Goal: Task Accomplishment & Management: Manage account settings

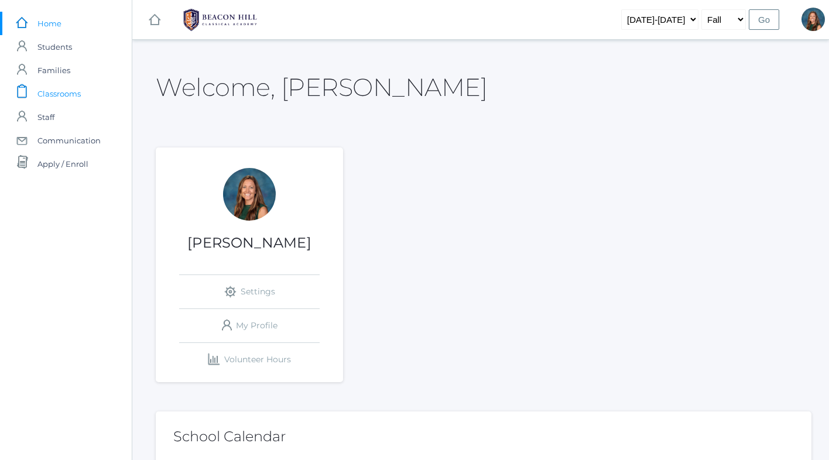
click at [62, 91] on span "Classrooms" at bounding box center [58, 93] width 43 height 23
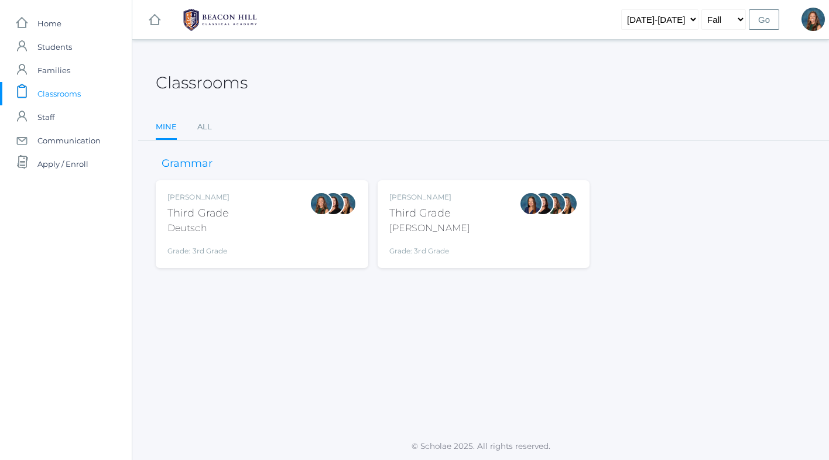
click at [277, 215] on div "Andrea Deutsch Third Grade Deutsch Grade: 3rd Grade 03LA" at bounding box center [261, 224] width 189 height 64
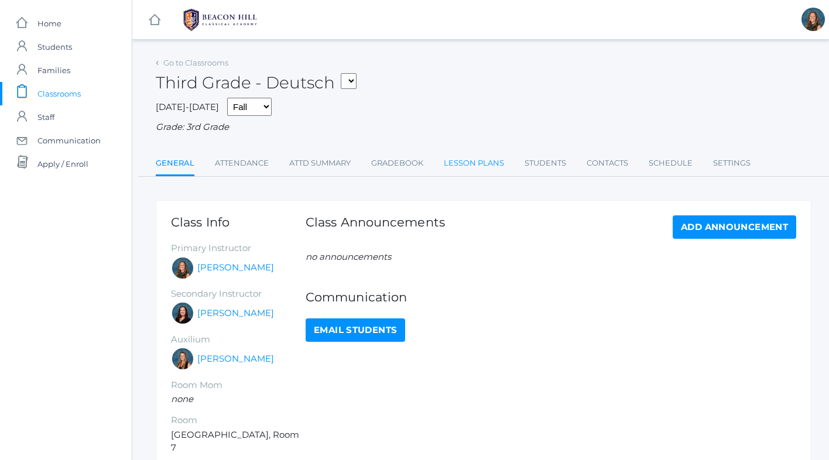
click at [467, 163] on link "Lesson Plans" at bounding box center [474, 163] width 60 height 23
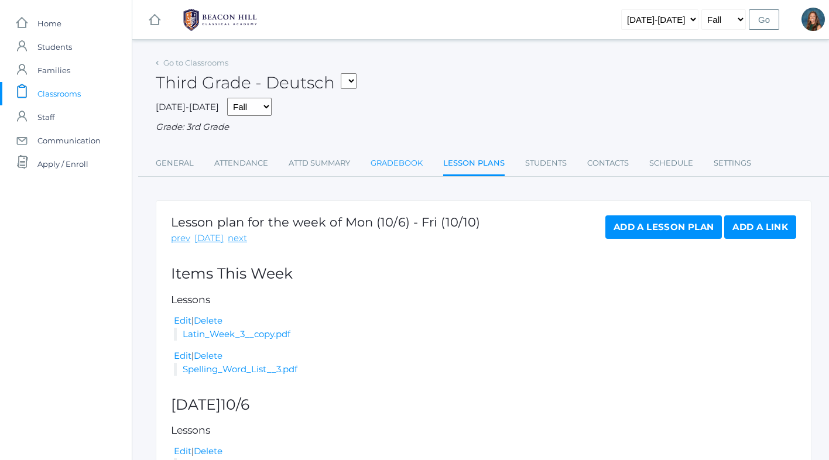
click at [404, 160] on link "Gradebook" at bounding box center [396, 163] width 52 height 23
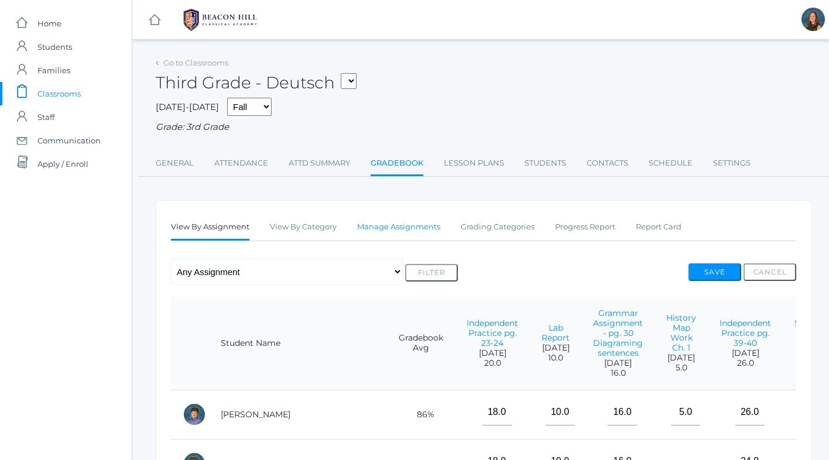
click at [401, 225] on link "Manage Assignments" at bounding box center [398, 226] width 83 height 23
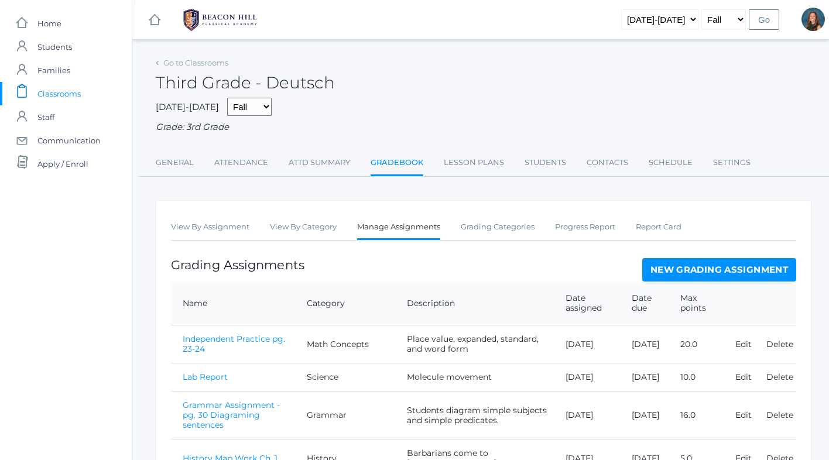
click at [679, 269] on link "New Grading Assignment" at bounding box center [719, 269] width 154 height 23
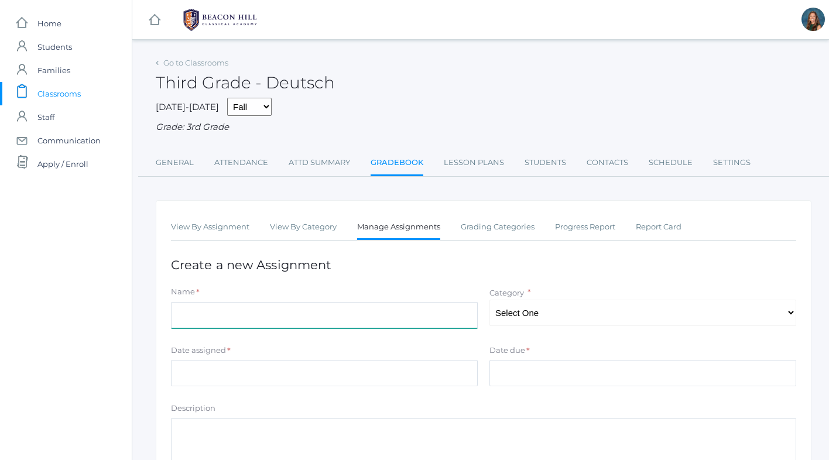
click at [379, 315] on input "Name" at bounding box center [324, 315] width 307 height 26
type input "Check Your Understanding 2: Phonograms"
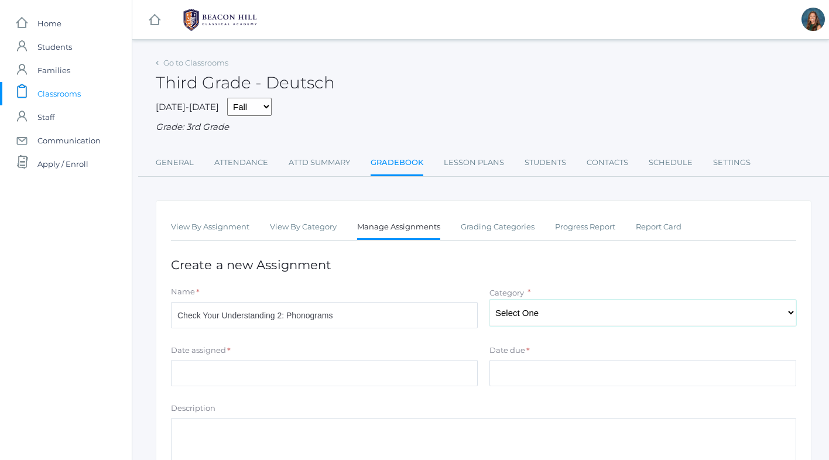
click at [534, 308] on select "Select One Math Concepts Math Multiplication Facts History Latin Literature Gra…" at bounding box center [642, 313] width 307 height 26
select select "1251"
click at [188, 380] on input "Date assigned" at bounding box center [324, 373] width 307 height 26
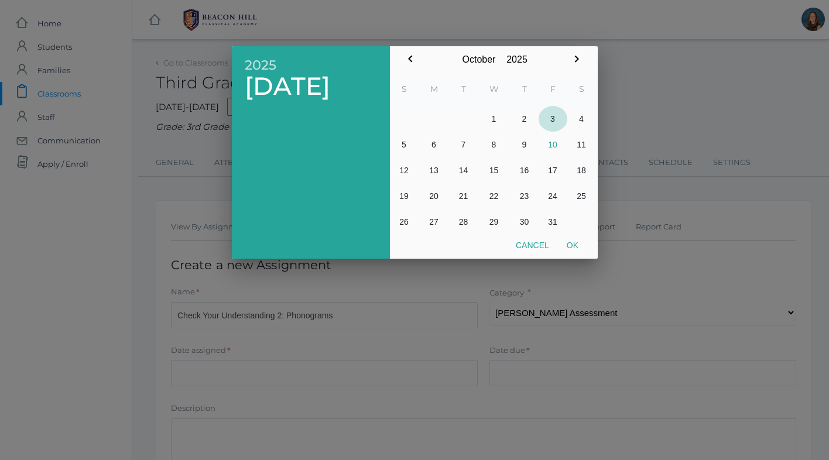
click at [554, 119] on button "3" at bounding box center [552, 119] width 29 height 26
click at [574, 242] on button "Ok" at bounding box center [572, 245] width 29 height 21
type input "[DATE]"
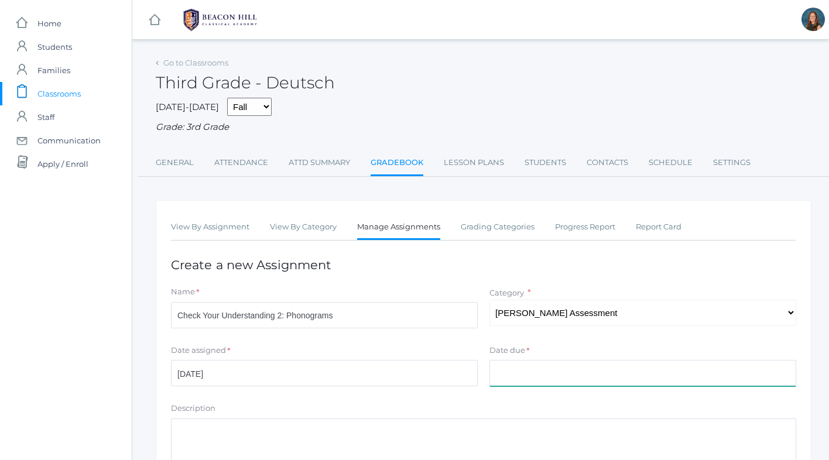
click at [505, 376] on input "Date due" at bounding box center [642, 373] width 307 height 26
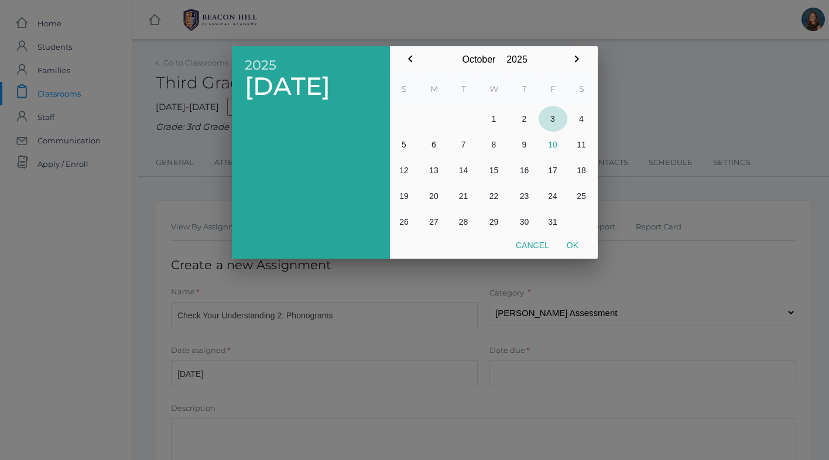
click at [552, 115] on button "3" at bounding box center [552, 119] width 29 height 26
click at [572, 243] on button "Ok" at bounding box center [572, 245] width 29 height 21
type input "[DATE]"
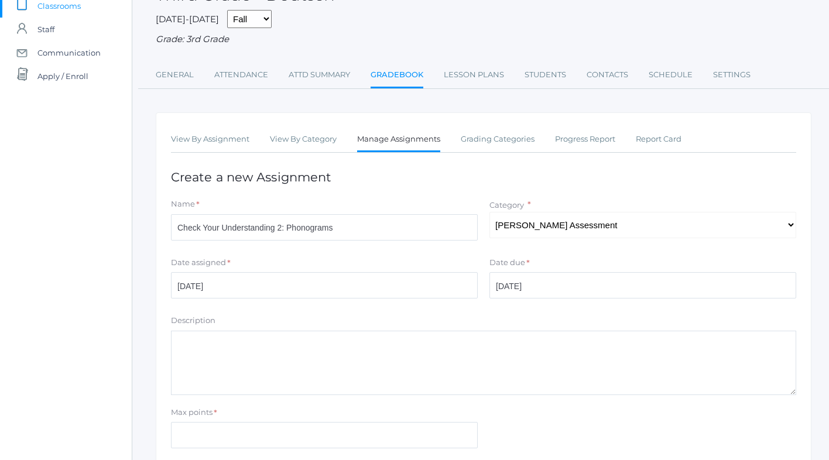
scroll to position [183, 0]
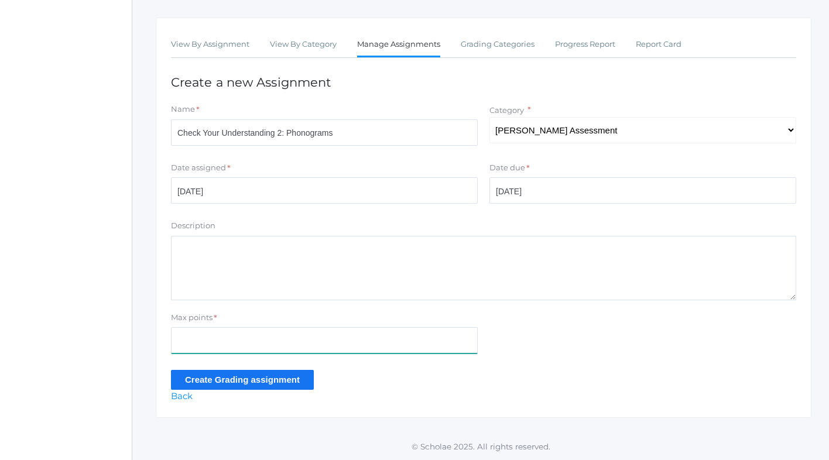
click at [194, 340] on input "Max points" at bounding box center [324, 340] width 307 height 26
type input "30"
click at [207, 378] on input "Create Grading assignment" at bounding box center [242, 379] width 143 height 19
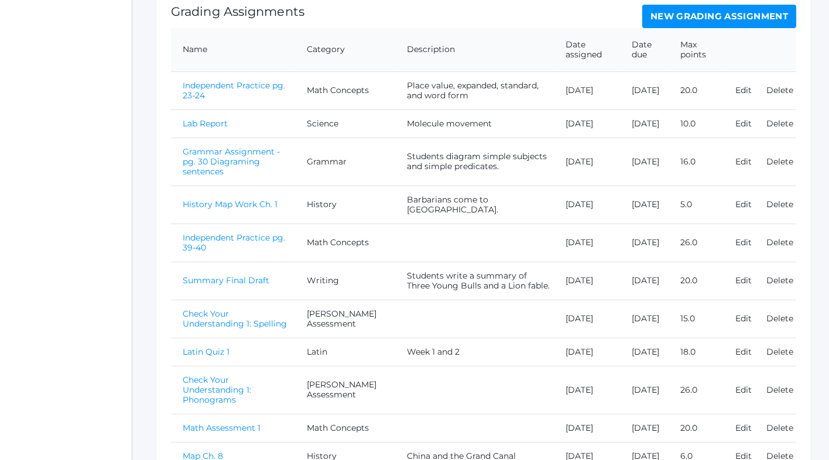
scroll to position [521, 0]
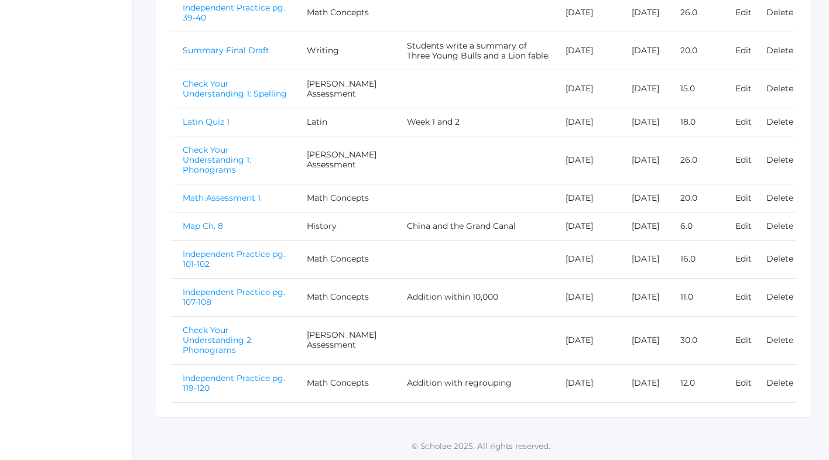
click at [217, 347] on link "Check Your Understanding 2: Phonograms" at bounding box center [218, 340] width 70 height 30
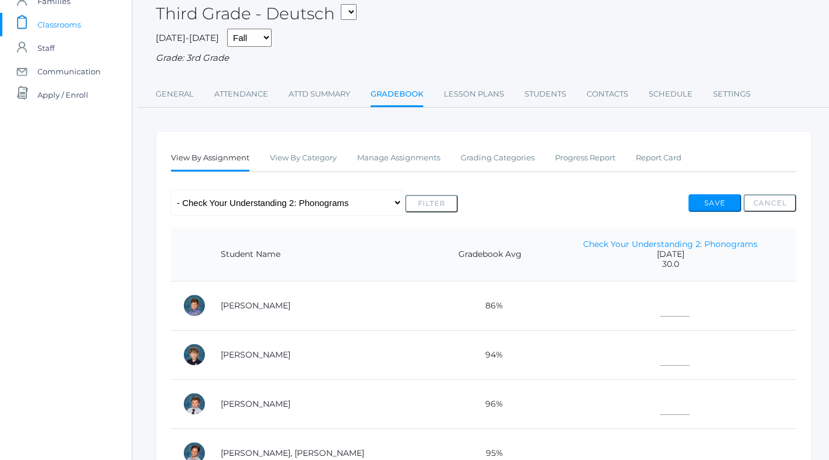
scroll to position [71, 0]
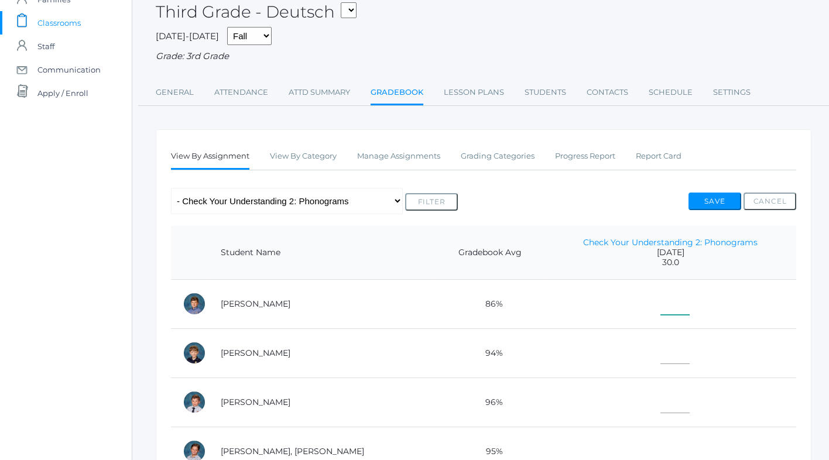
click at [660, 295] on input"] "text" at bounding box center [674, 301] width 29 height 26
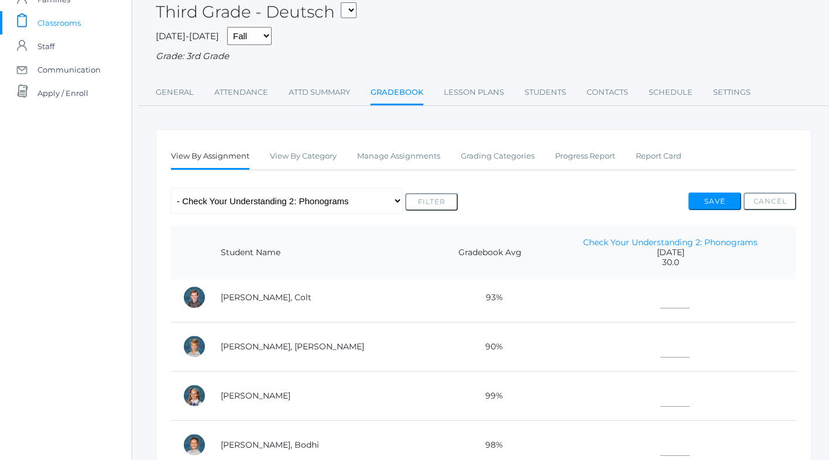
scroll to position [507, 0]
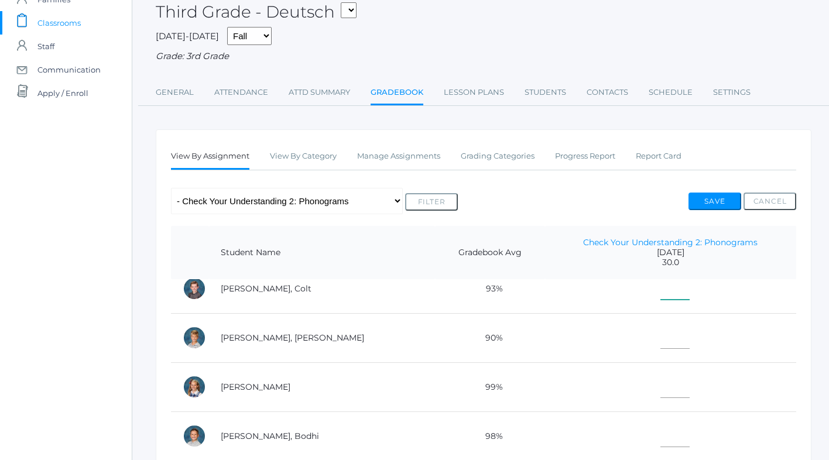
click at [660, 291] on input"] "text" at bounding box center [674, 286] width 29 height 26
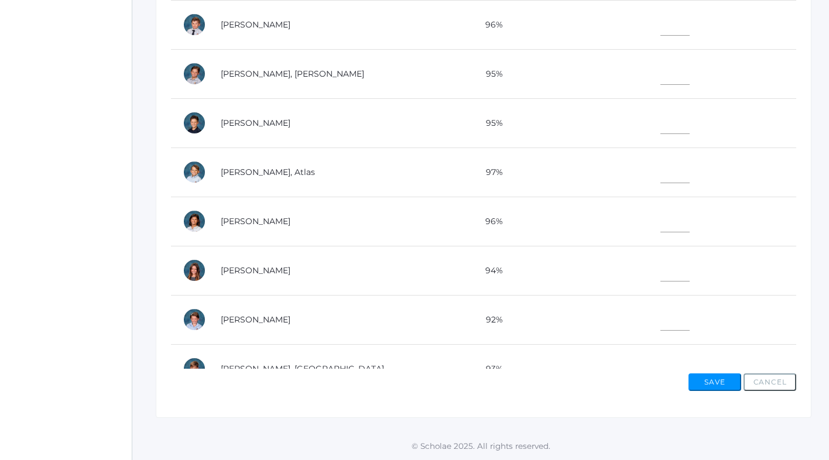
scroll to position [0, 0]
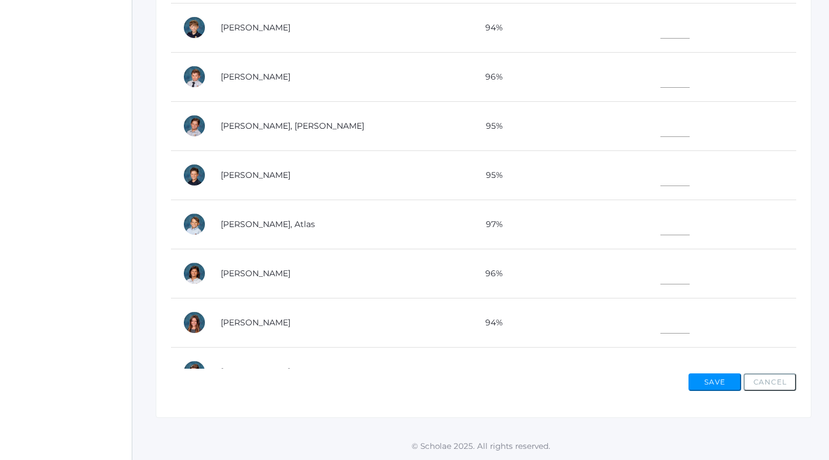
type input"] "30"
click at [660, 229] on input"] "text" at bounding box center [674, 222] width 29 height 26
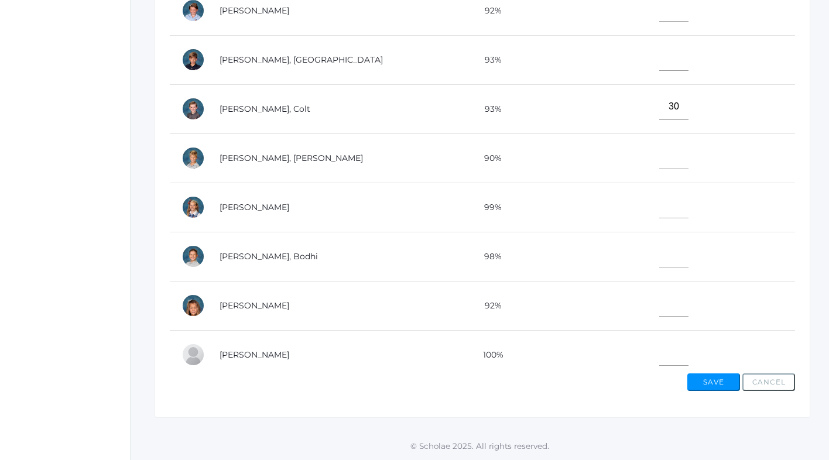
scroll to position [373, 0]
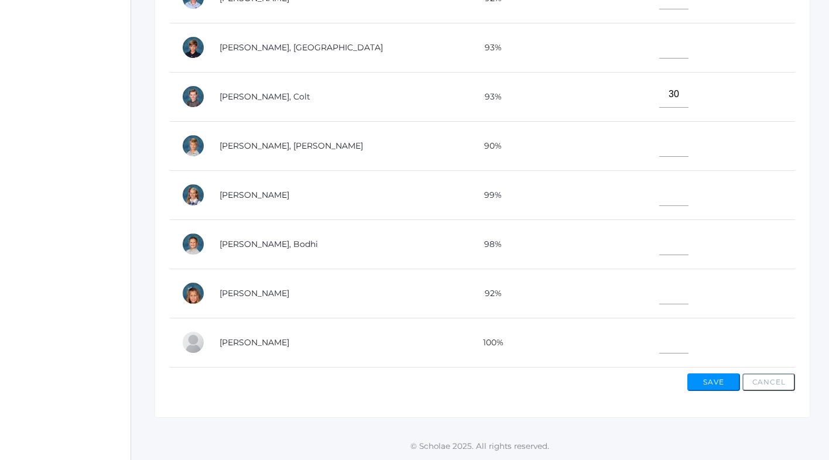
type input"] "30"
click at [659, 196] on input"] "text" at bounding box center [673, 193] width 29 height 26
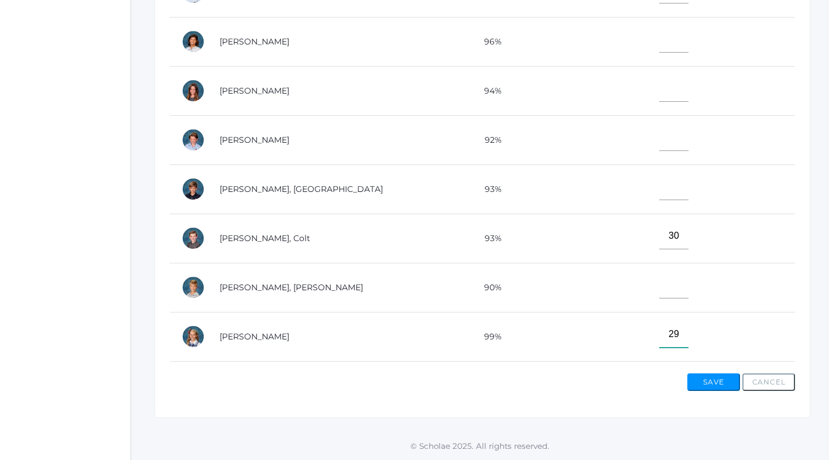
scroll to position [209, 0]
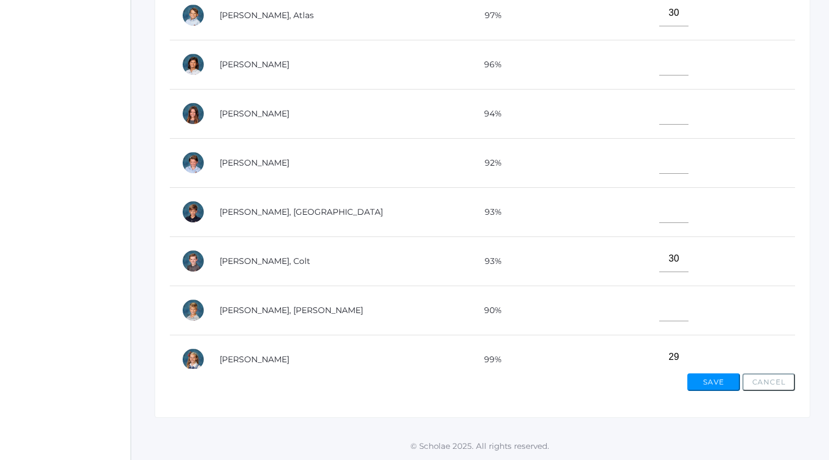
type input"] "29"
click at [659, 109] on input"] "text" at bounding box center [673, 111] width 29 height 26
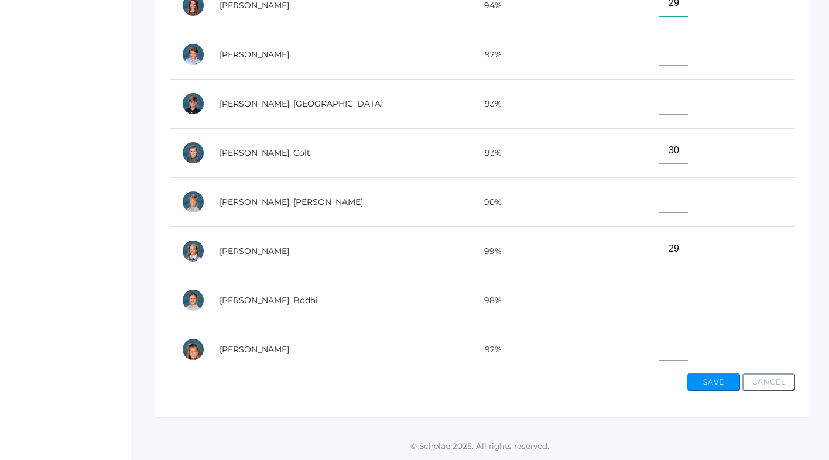
scroll to position [618, 0]
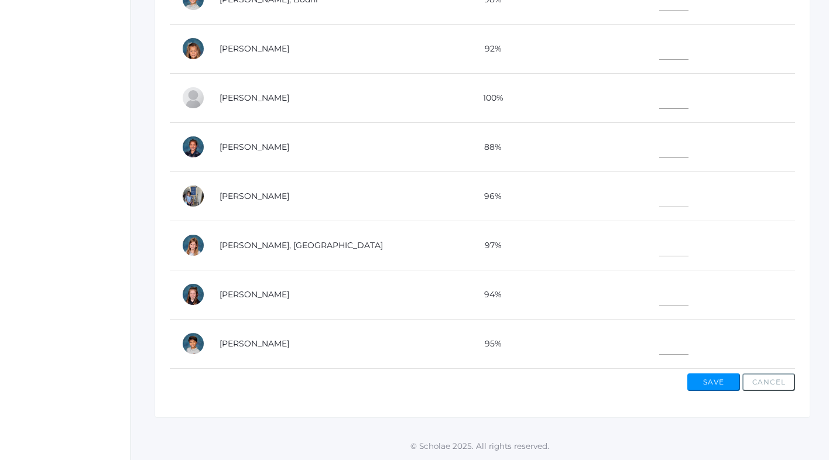
type input"] "29"
click at [659, 248] on input"] "text" at bounding box center [673, 243] width 29 height 26
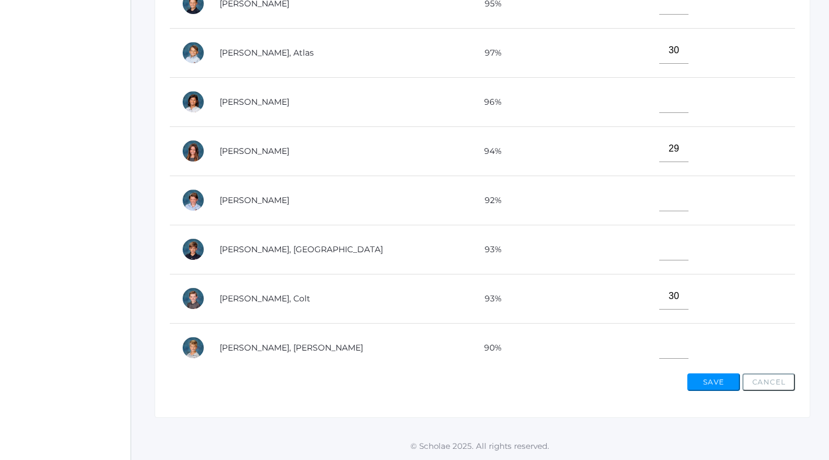
scroll to position [167, 0]
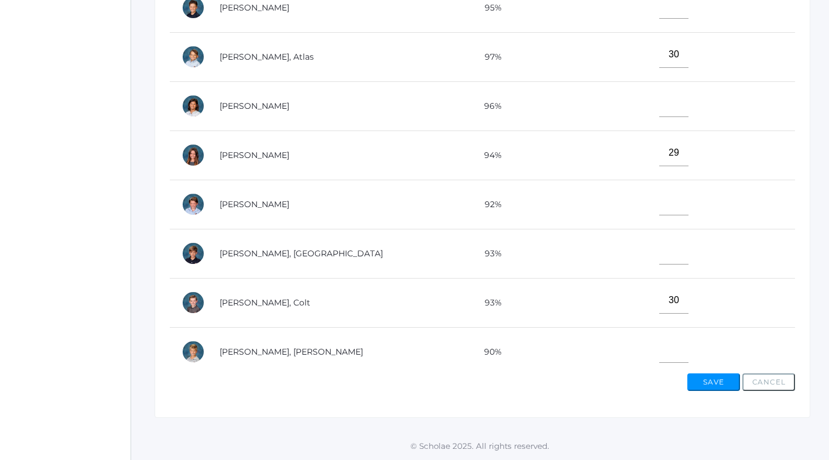
type input"] "30"
click at [659, 101] on input"] "text" at bounding box center [673, 104] width 29 height 26
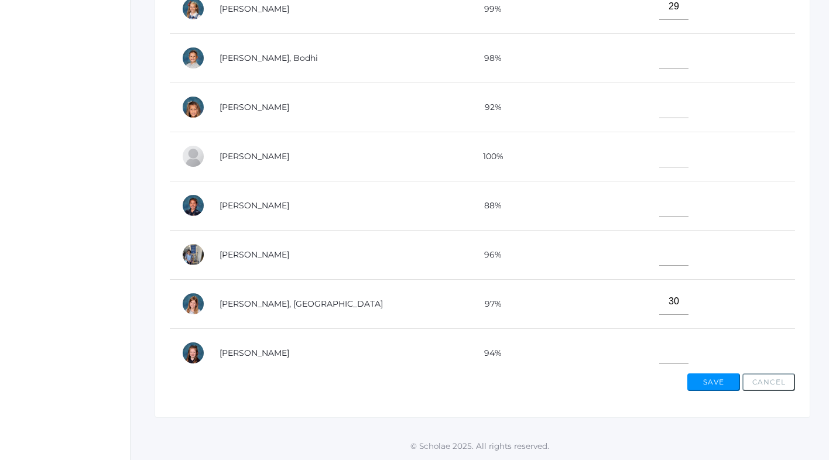
scroll to position [556, 0]
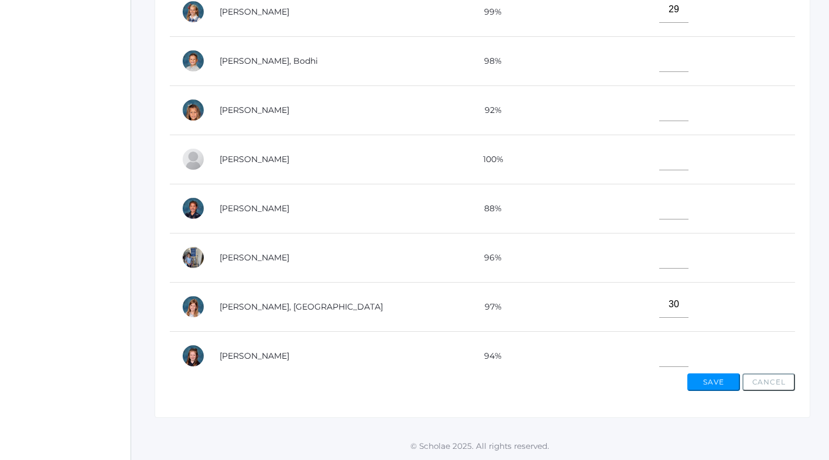
type input"] "30"
click at [659, 56] on input"] "text" at bounding box center [673, 59] width 29 height 26
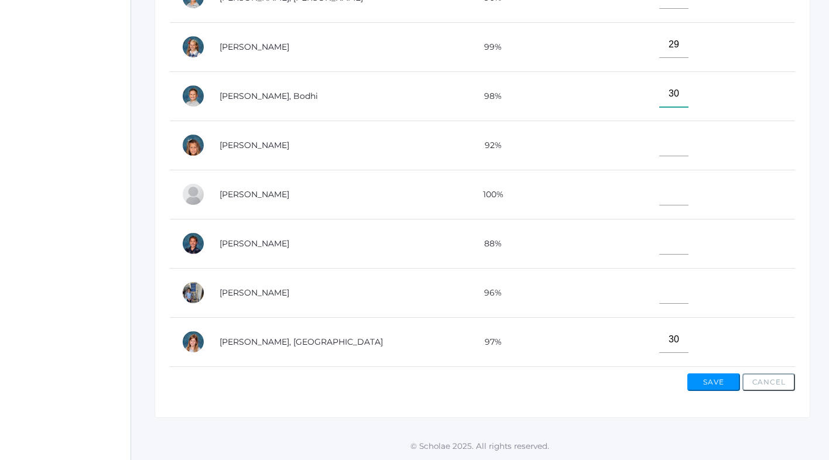
type input"] "30"
click at [659, 146] on input"] "text" at bounding box center [673, 143] width 29 height 26
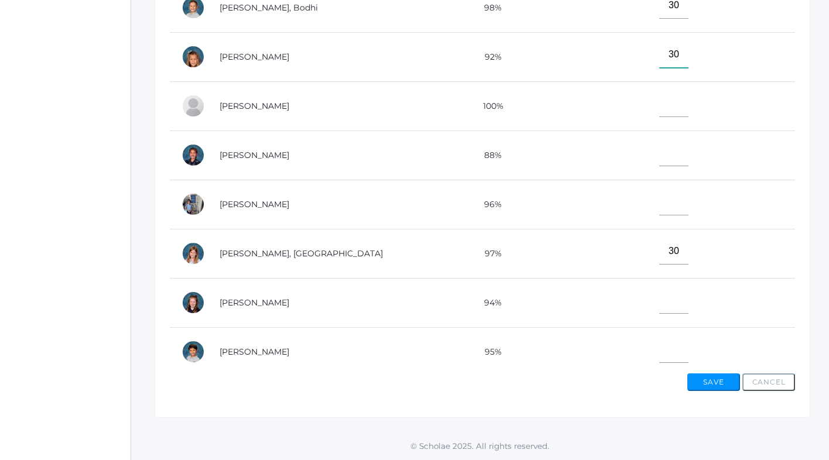
scroll to position [618, 0]
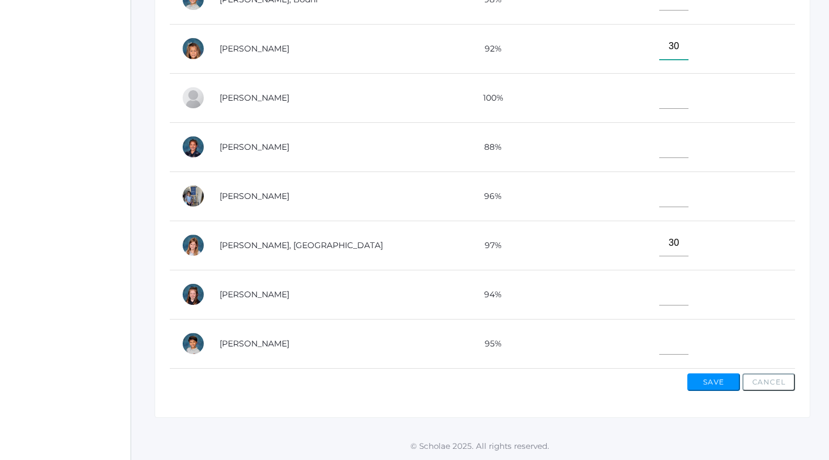
type input"] "30"
click at [659, 343] on input"] "text" at bounding box center [673, 341] width 29 height 26
type input"] "30"
click at [659, 194] on input"] "text" at bounding box center [673, 194] width 29 height 26
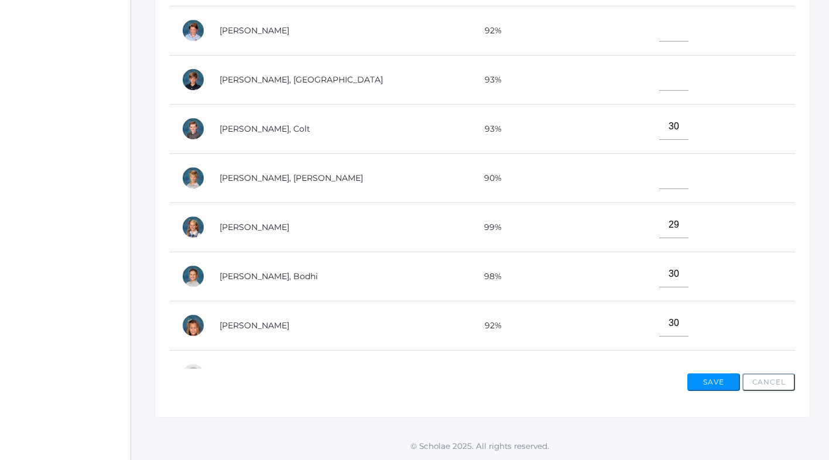
scroll to position [337, 0]
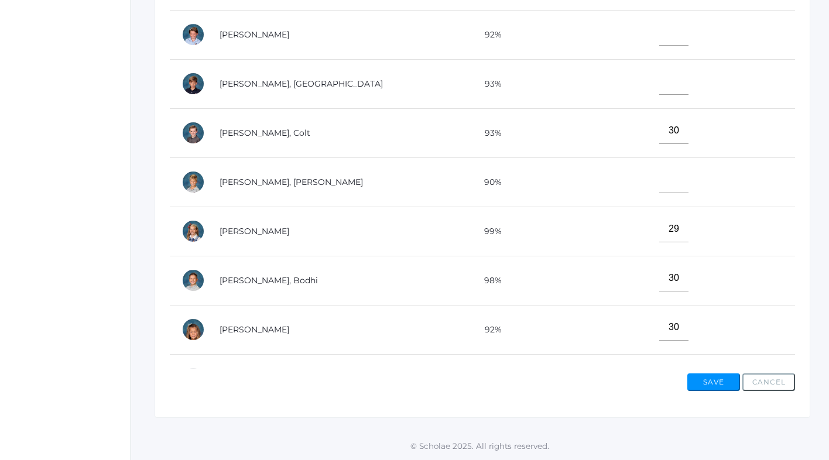
type input"] "28"
click at [659, 78] on input"] "text" at bounding box center [673, 81] width 29 height 26
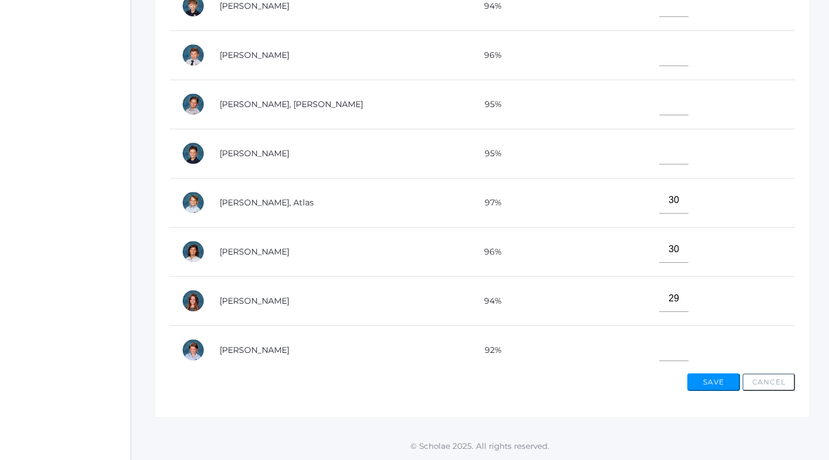
scroll to position [18, 0]
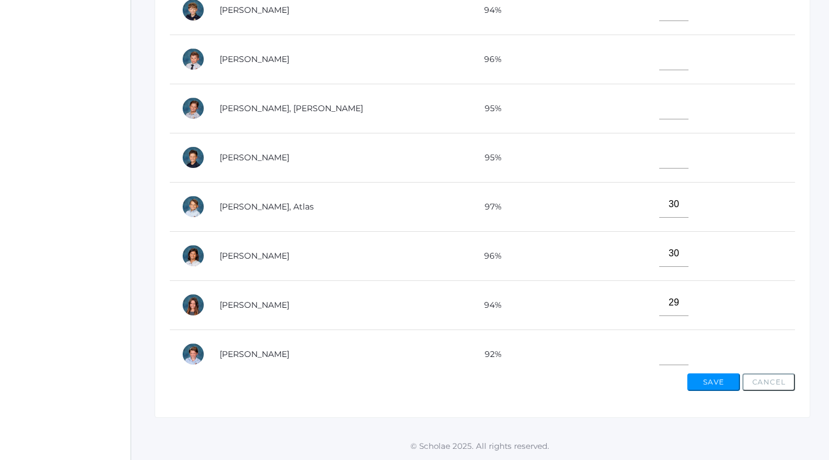
type input"] "30"
click at [659, 111] on input"] "text" at bounding box center [673, 106] width 29 height 26
type input"] "29"
click at [659, 162] on input"] "text" at bounding box center [673, 155] width 29 height 26
type input"] "25"
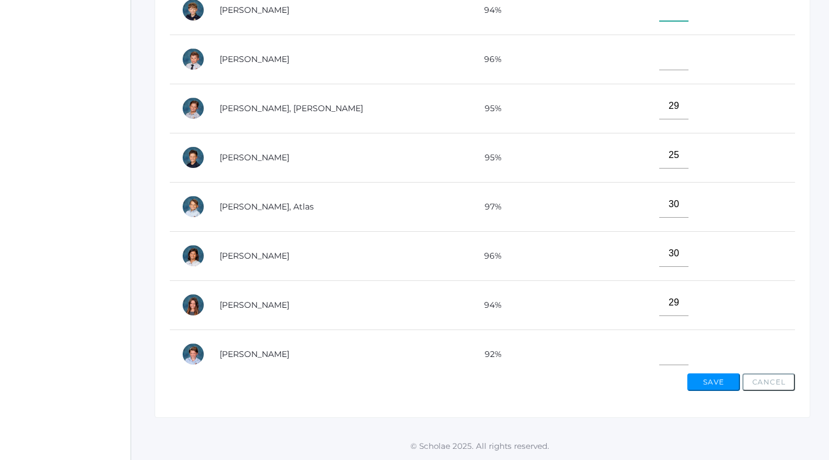
click at [659, 15] on input"] "text" at bounding box center [673, 8] width 29 height 26
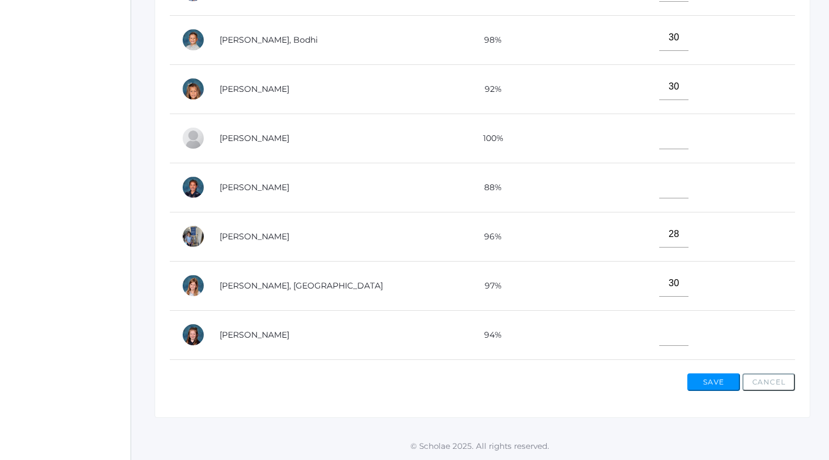
scroll to position [618, 0]
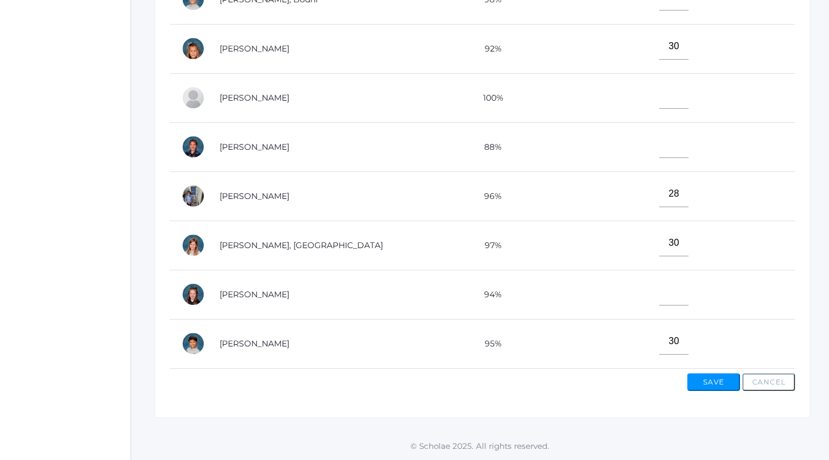
type input"] "29"
click at [659, 145] on input"] "text" at bounding box center [673, 145] width 29 height 26
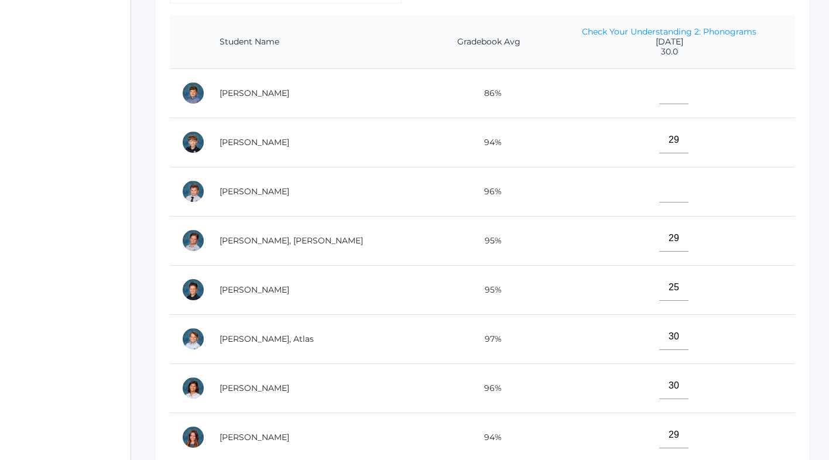
scroll to position [276, 1]
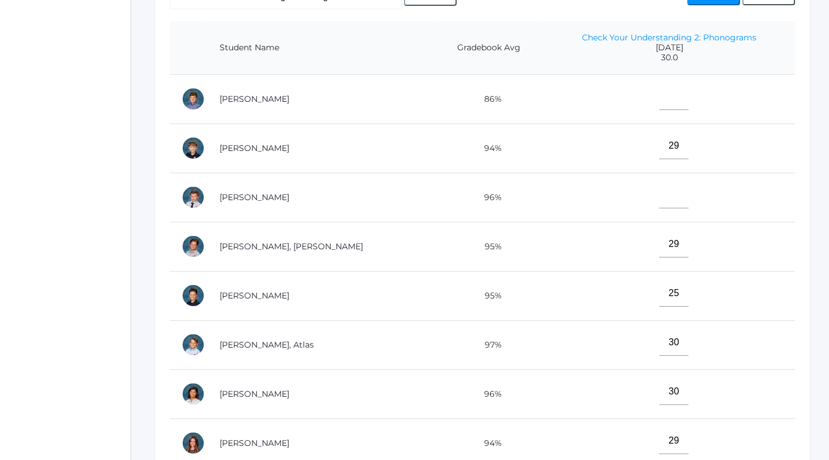
type input"] "23"
click at [659, 96] on input"] "text" at bounding box center [673, 97] width 29 height 26
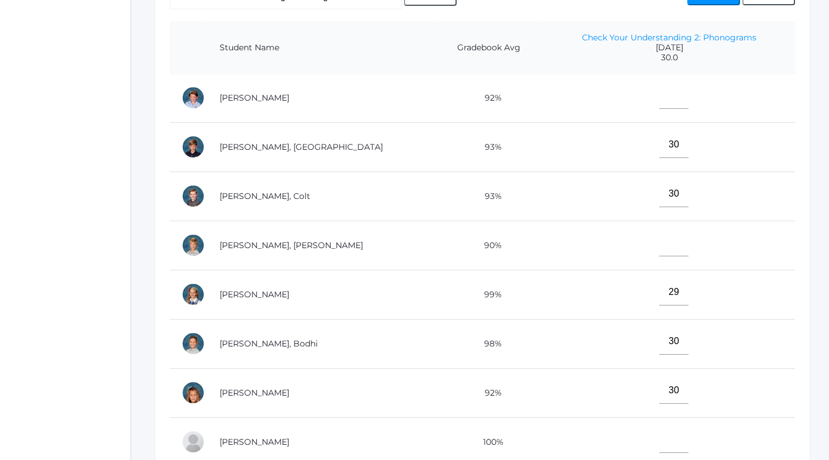
scroll to position [396, 0]
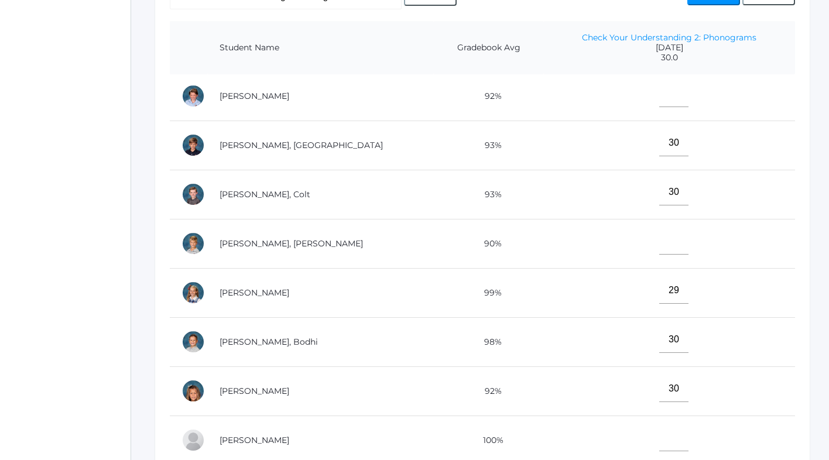
type input"] "27"
click at [659, 247] on input"] "text" at bounding box center [673, 241] width 29 height 26
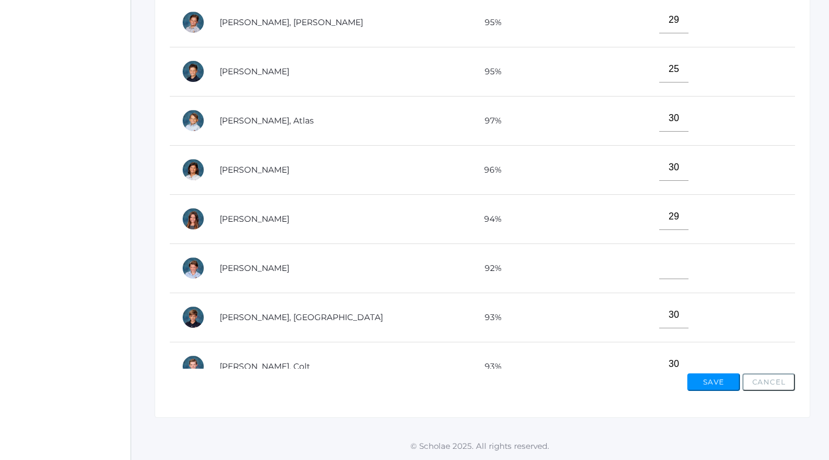
scroll to position [0, 0]
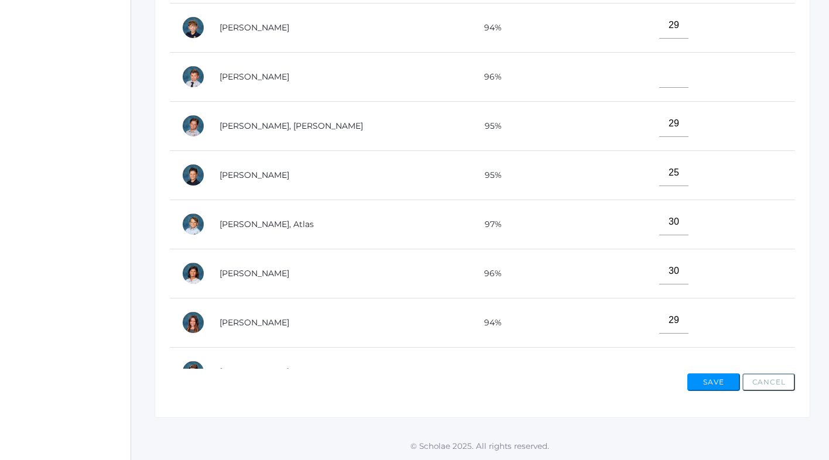
type input"] "28"
click at [707, 380] on button "Save" at bounding box center [713, 382] width 53 height 18
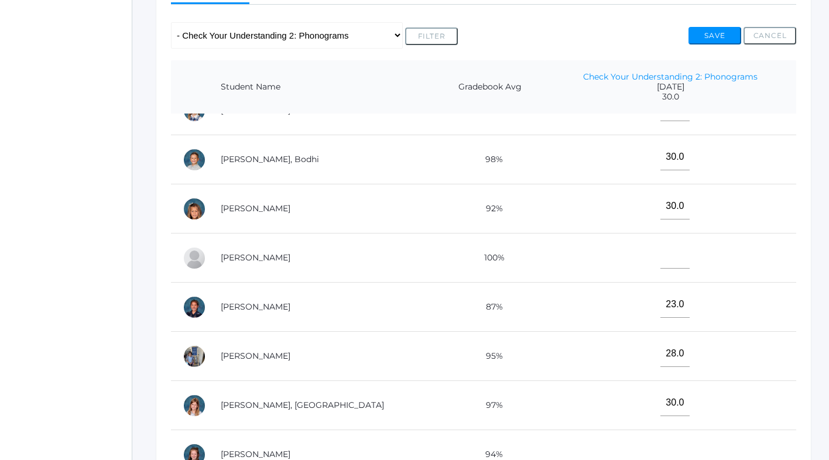
scroll to position [424, 0]
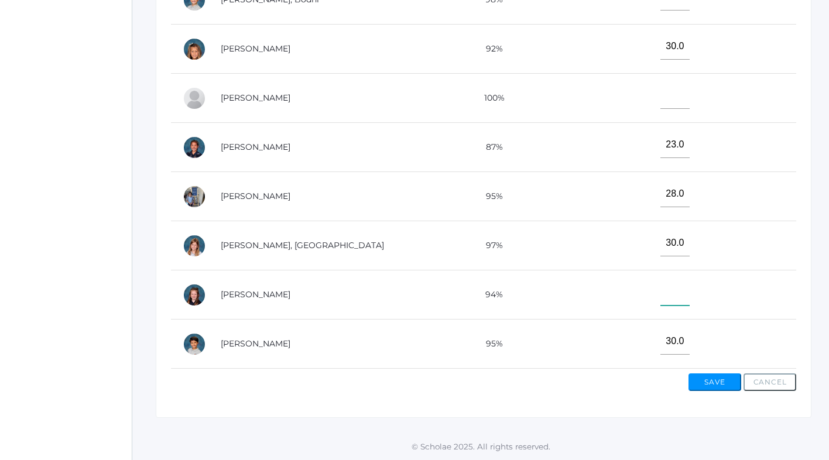
click at [660, 290] on input"] "text" at bounding box center [674, 292] width 29 height 26
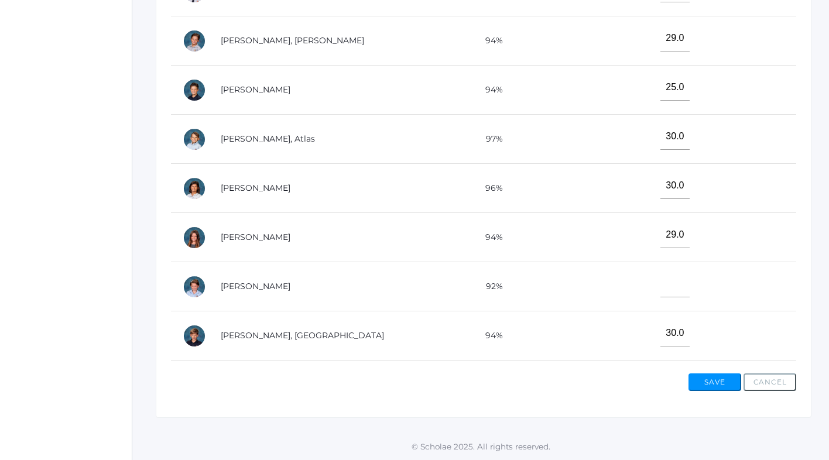
scroll to position [0, 0]
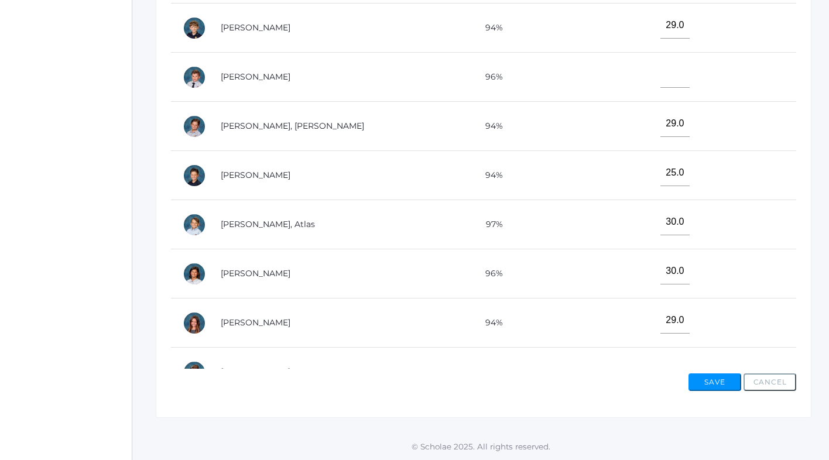
type input"] "30"
click at [660, 78] on input"] "text" at bounding box center [674, 74] width 29 height 26
type input"] "29"
click at [718, 378] on button "Save" at bounding box center [714, 382] width 53 height 18
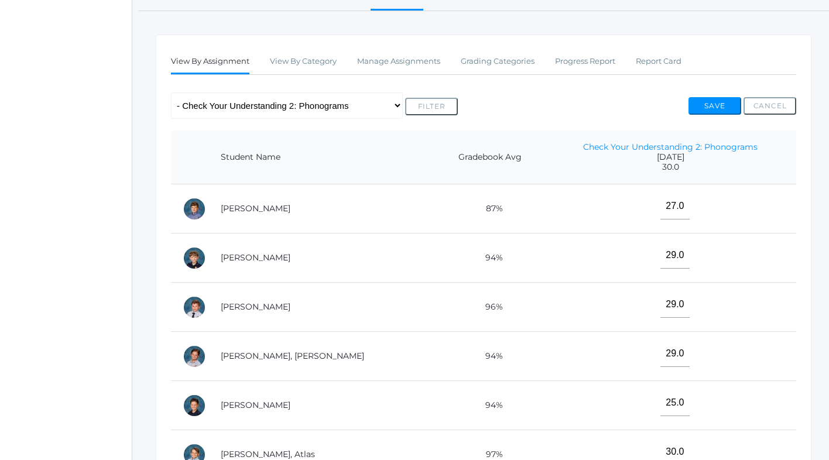
scroll to position [185, 0]
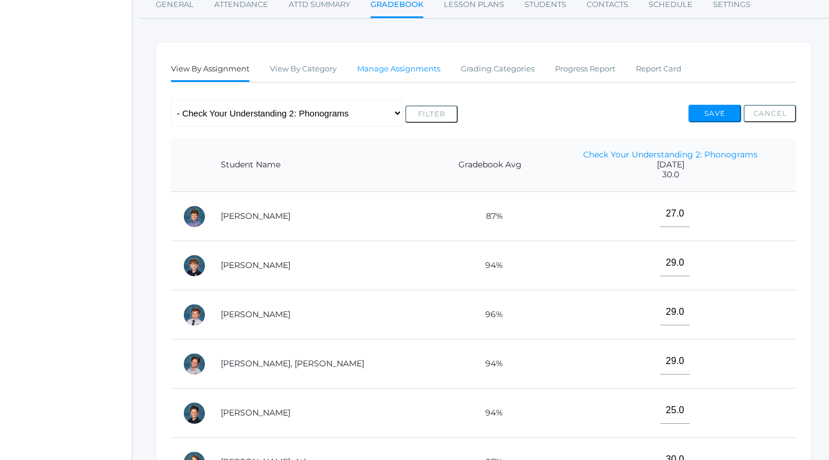
click at [407, 72] on link "Manage Assignments" at bounding box center [398, 68] width 83 height 23
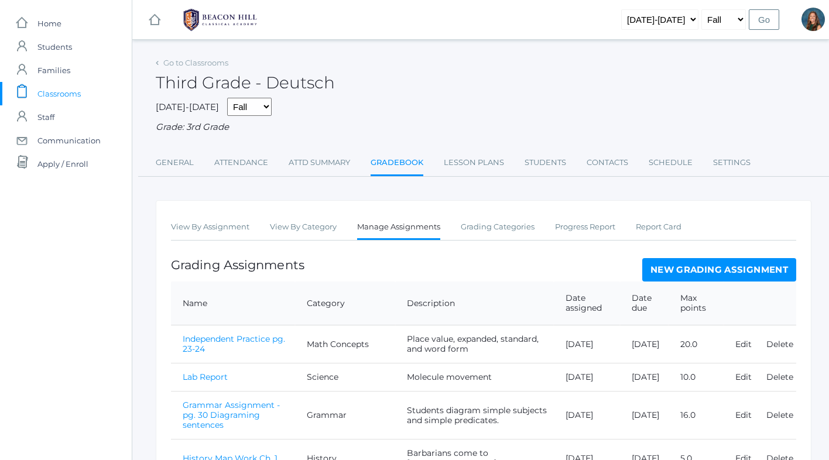
click at [672, 265] on link "New Grading Assignment" at bounding box center [719, 269] width 154 height 23
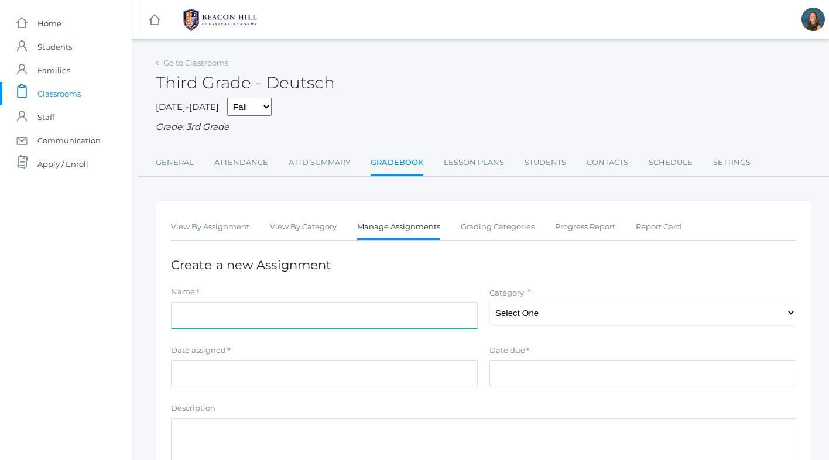
click at [308, 310] on input "Name" at bounding box center [324, 315] width 307 height 26
type input "Check Your Understanding 2: Spelling"
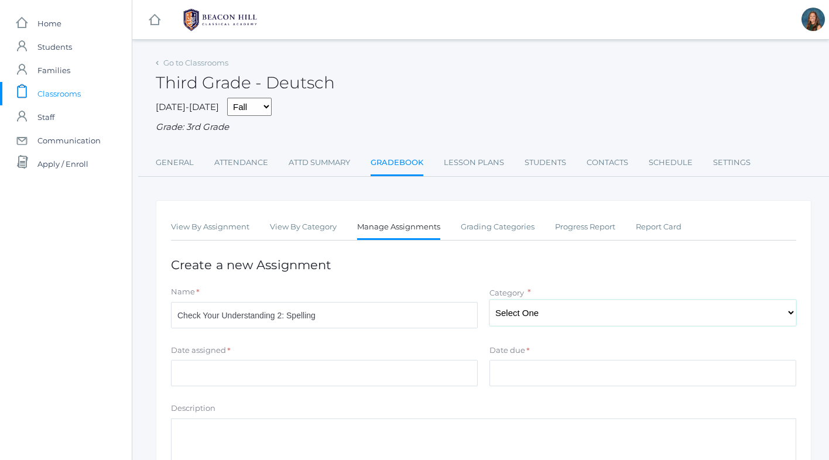
click at [523, 314] on select "Select One Math Concepts Math Multiplication Facts History Latin Literature Gra…" at bounding box center [642, 313] width 307 height 26
select select "1251"
click at [211, 372] on input "Date assigned" at bounding box center [324, 373] width 307 height 26
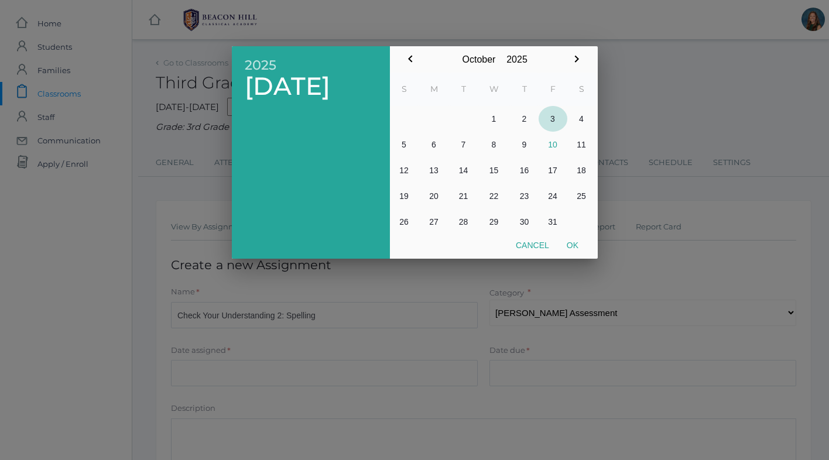
click at [551, 117] on button "3" at bounding box center [552, 119] width 29 height 26
click at [574, 246] on button "Ok" at bounding box center [572, 245] width 29 height 21
type input "[DATE]"
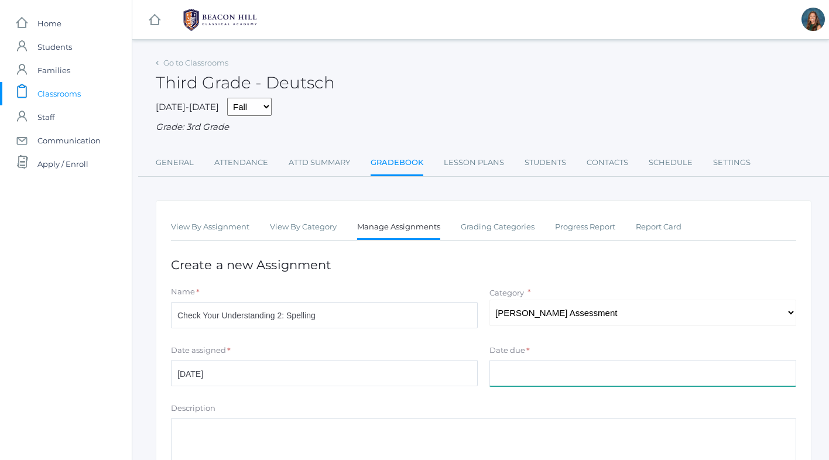
click at [528, 376] on input "Date due" at bounding box center [642, 373] width 307 height 26
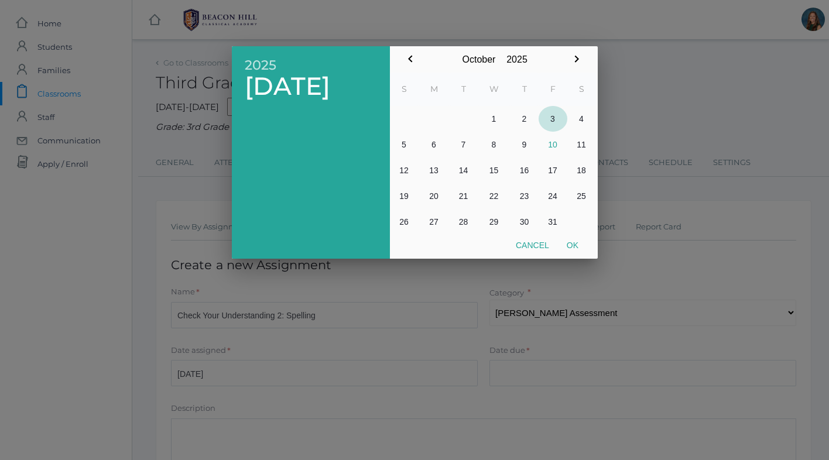
click at [554, 114] on button "3" at bounding box center [552, 119] width 29 height 26
click at [569, 248] on button "Ok" at bounding box center [572, 245] width 29 height 21
type input "[DATE]"
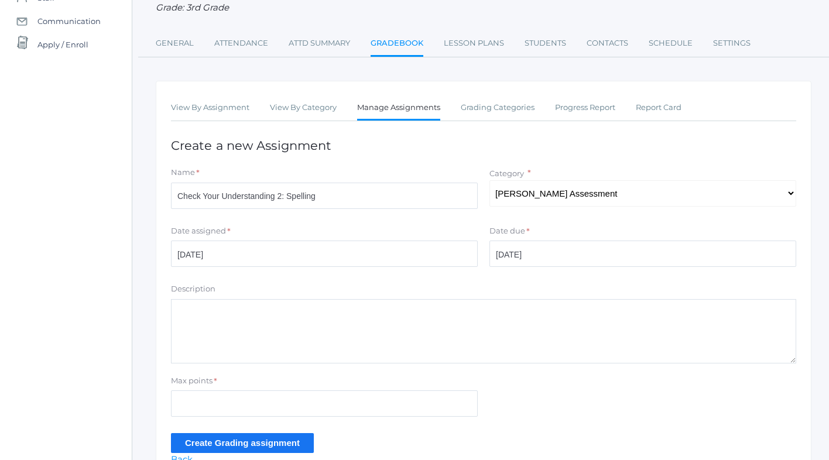
scroll to position [183, 0]
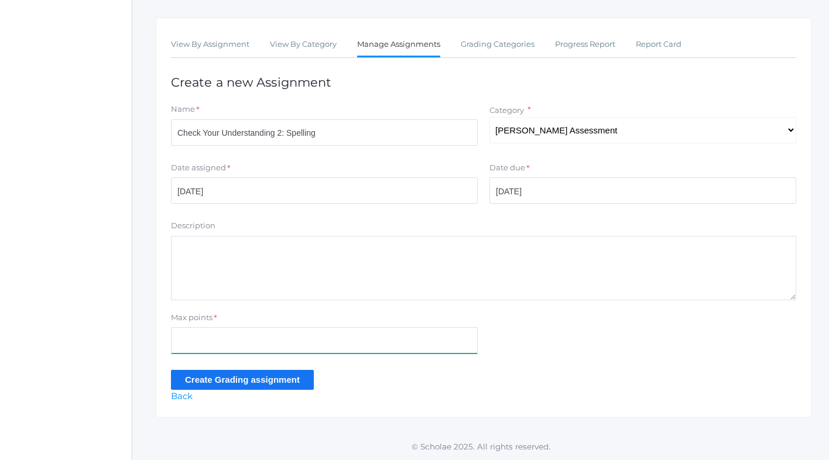
click at [187, 342] on input "Max points" at bounding box center [324, 340] width 307 height 26
type input "16"
click at [197, 379] on input "Create Grading assignment" at bounding box center [242, 379] width 143 height 19
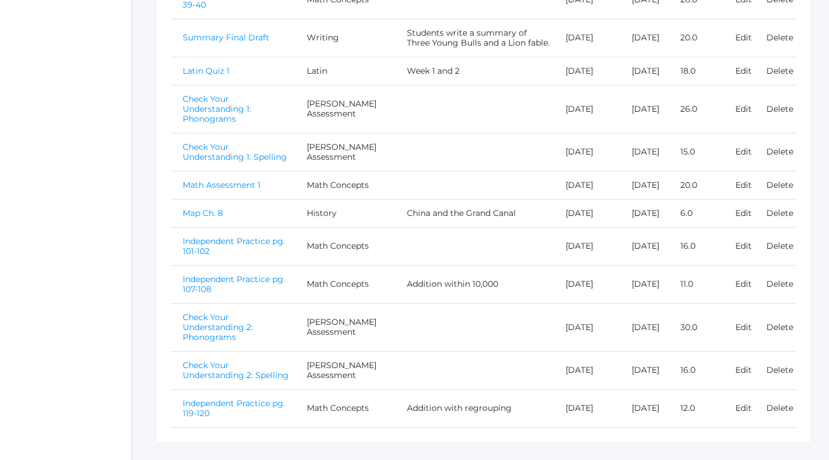
scroll to position [559, 0]
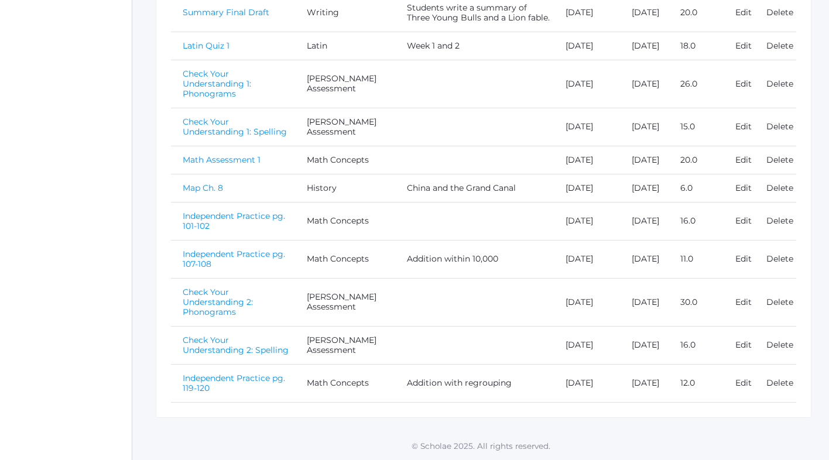
click at [234, 340] on link "Check Your Understanding 2: Spelling" at bounding box center [236, 345] width 106 height 20
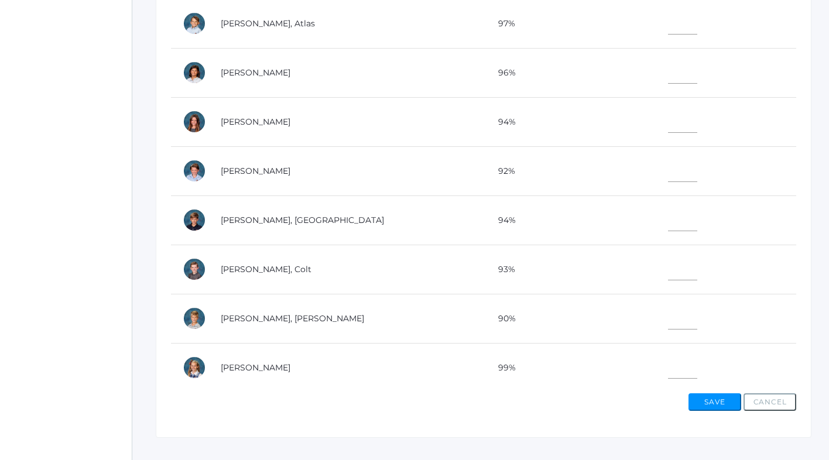
scroll to position [618, 0]
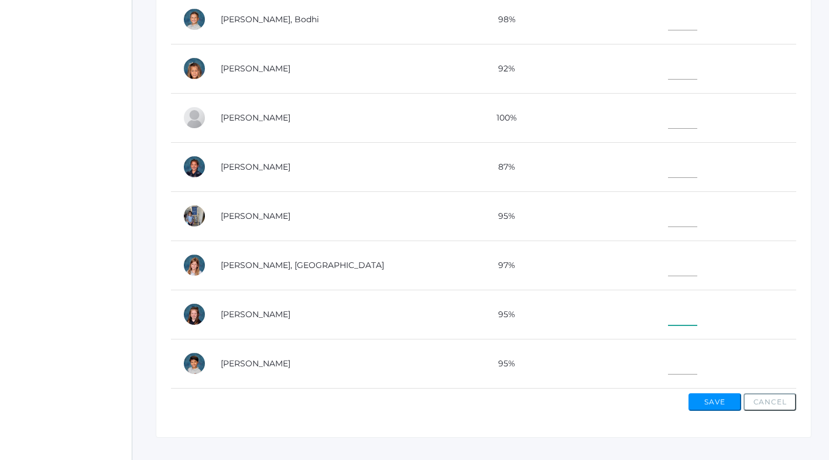
click at [668, 312] on input"] "text" at bounding box center [682, 312] width 29 height 26
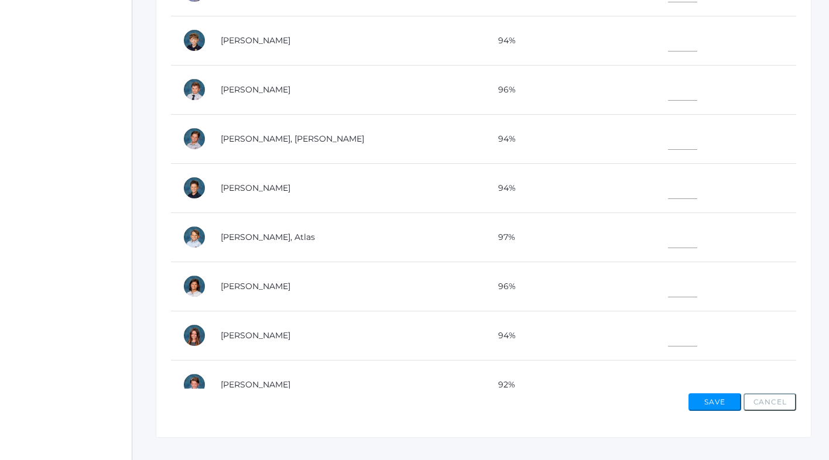
scroll to position [8, 0]
type input"] "16"
click at [668, 88] on input"] "text" at bounding box center [682, 87] width 29 height 26
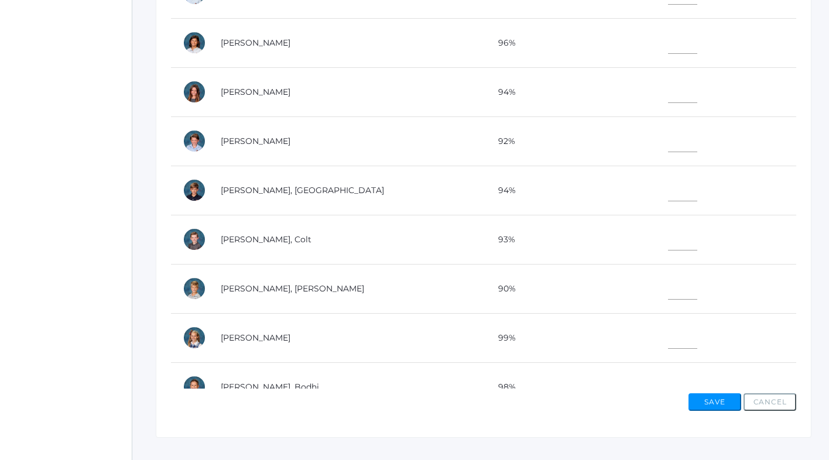
scroll to position [276, 0]
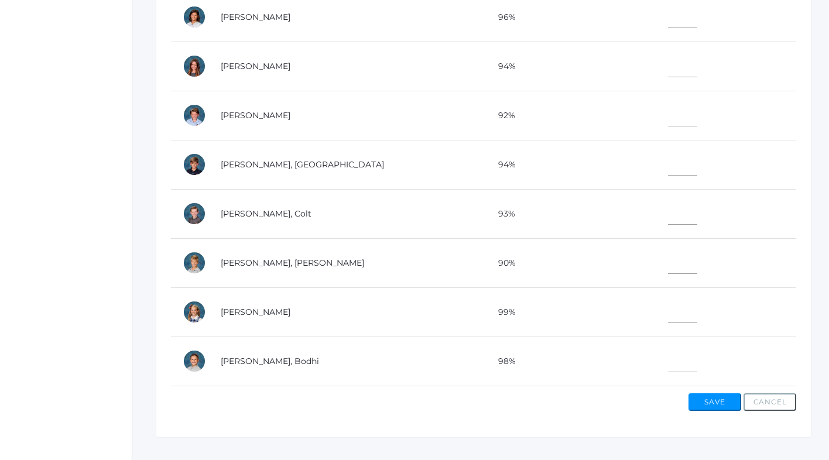
type input"] "16"
click at [668, 216] on input"] "text" at bounding box center [682, 211] width 29 height 26
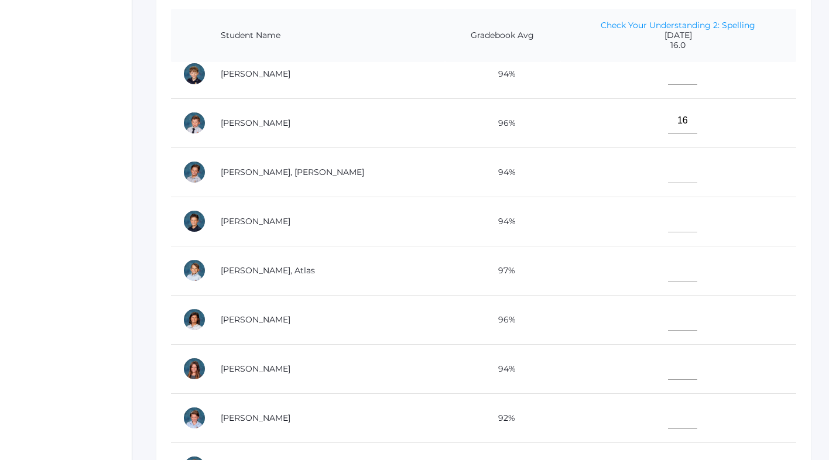
scroll to position [78, 0]
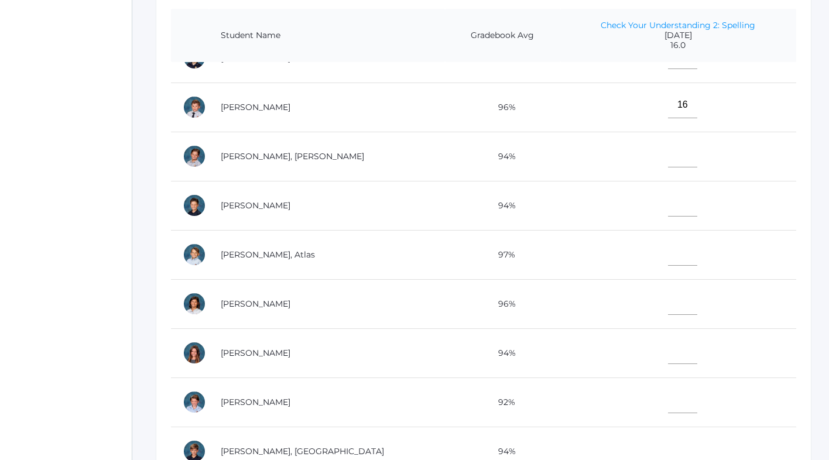
type input"] "16"
click at [668, 247] on input"] "text" at bounding box center [682, 252] width 29 height 26
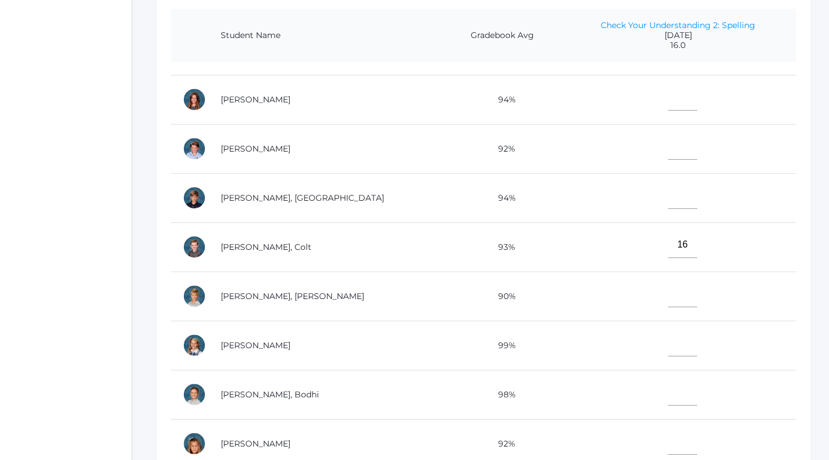
scroll to position [370, 0]
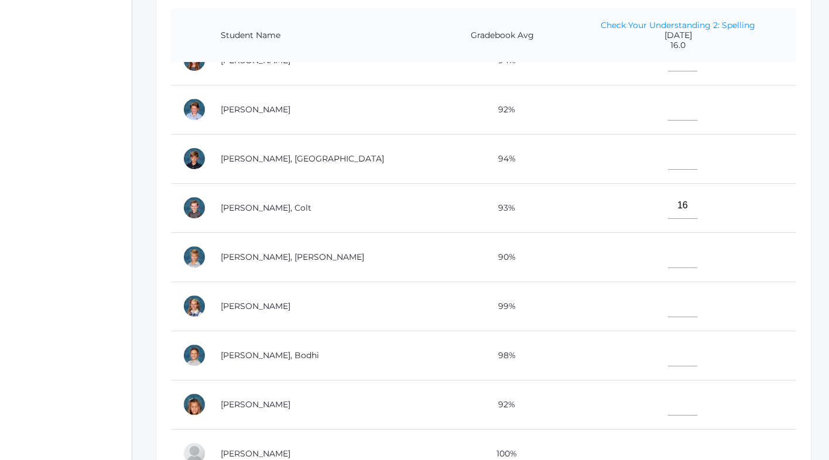
type input"] "16"
click at [668, 304] on input"] "text" at bounding box center [682, 304] width 29 height 26
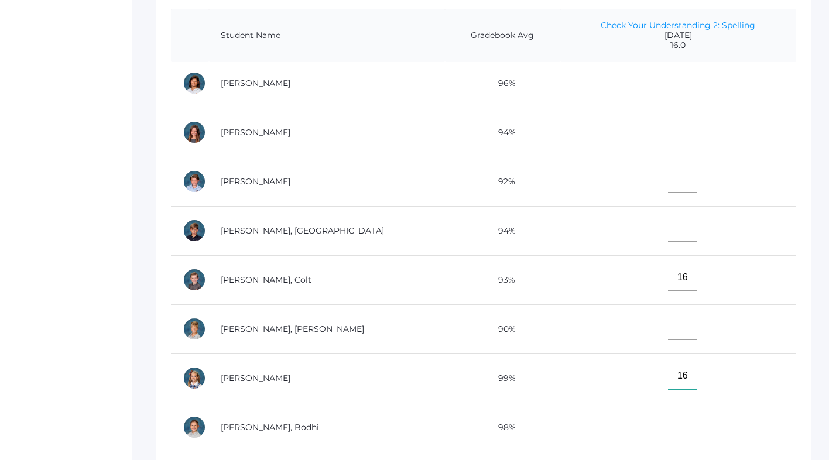
scroll to position [295, 0]
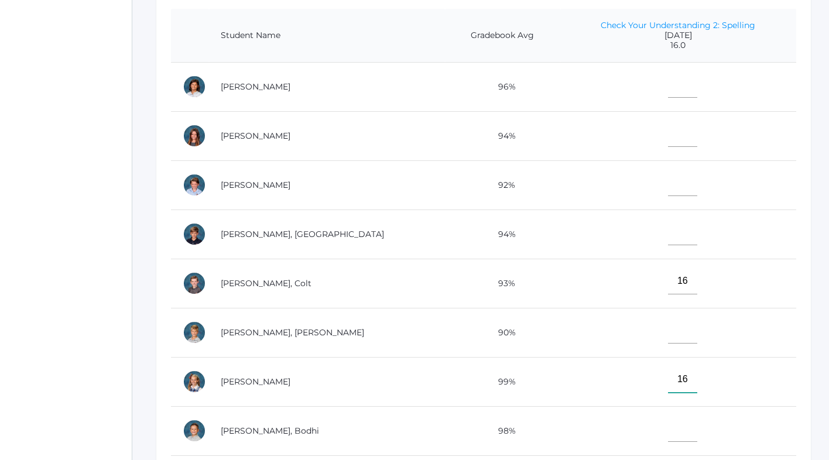
type input"] "16"
click at [668, 138] on input"] "text" at bounding box center [682, 134] width 29 height 26
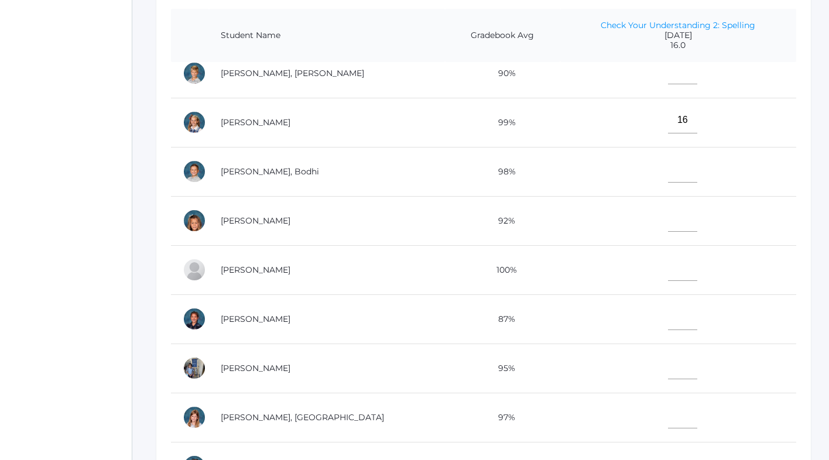
scroll to position [558, 0]
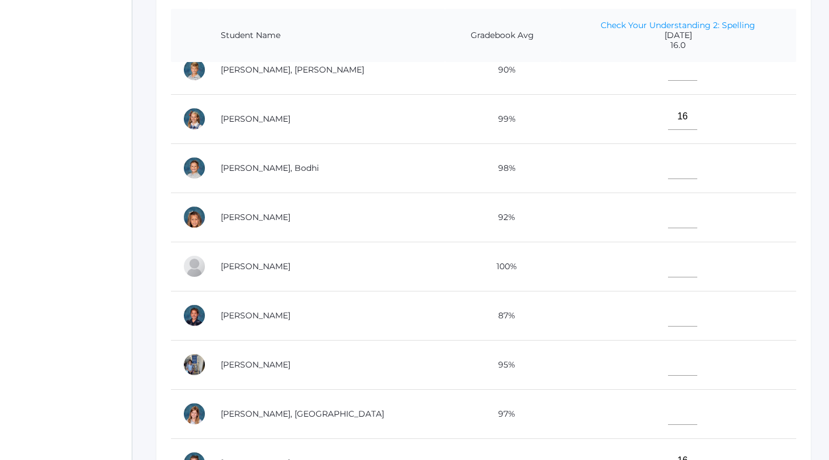
type input"] "14"
click at [668, 413] on input"] "text" at bounding box center [682, 411] width 29 height 26
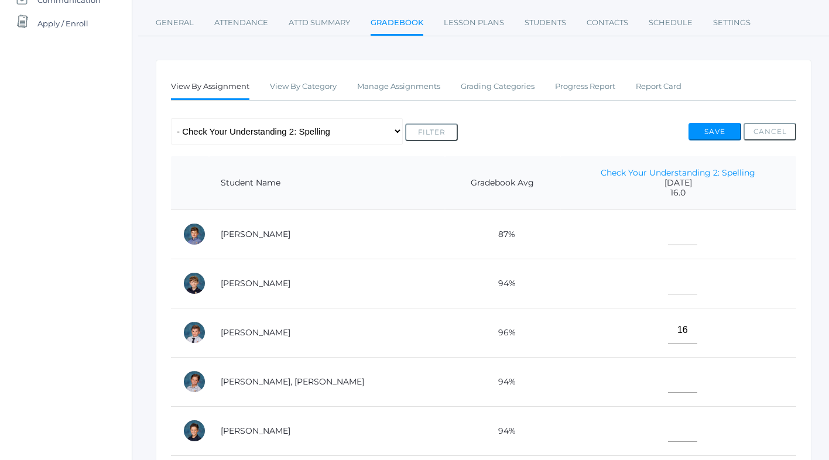
scroll to position [135, 0]
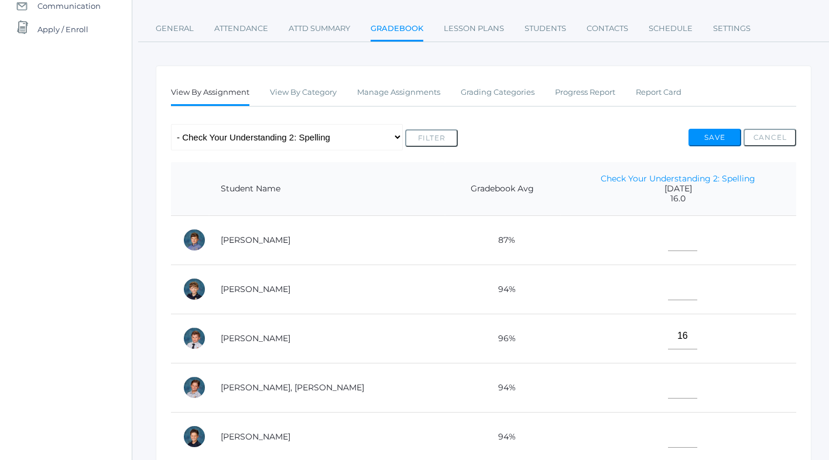
type input"] "16"
click at [702, 133] on button "Save" at bounding box center [714, 138] width 53 height 18
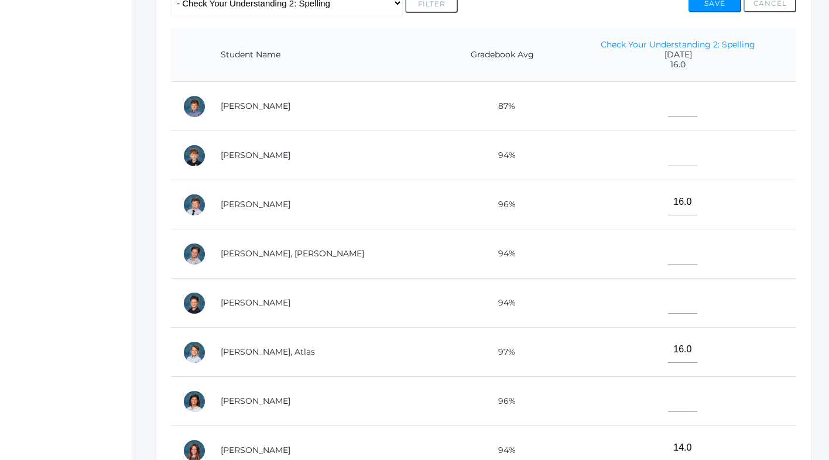
scroll to position [312, 0]
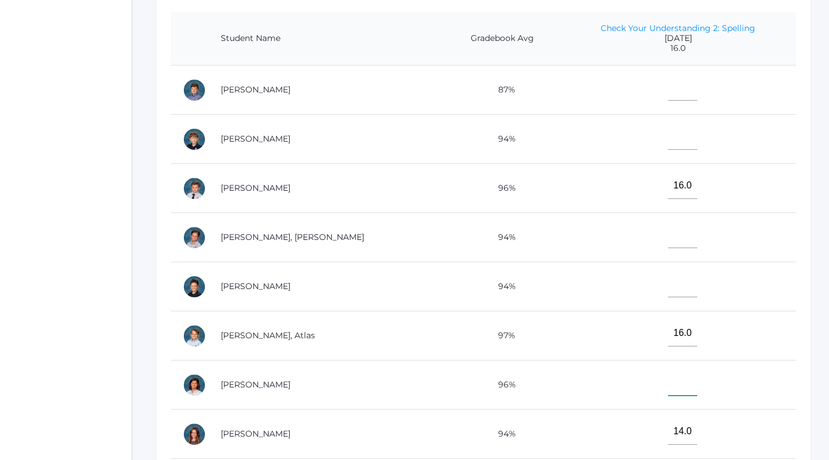
click at [668, 386] on input"] "text" at bounding box center [682, 382] width 29 height 26
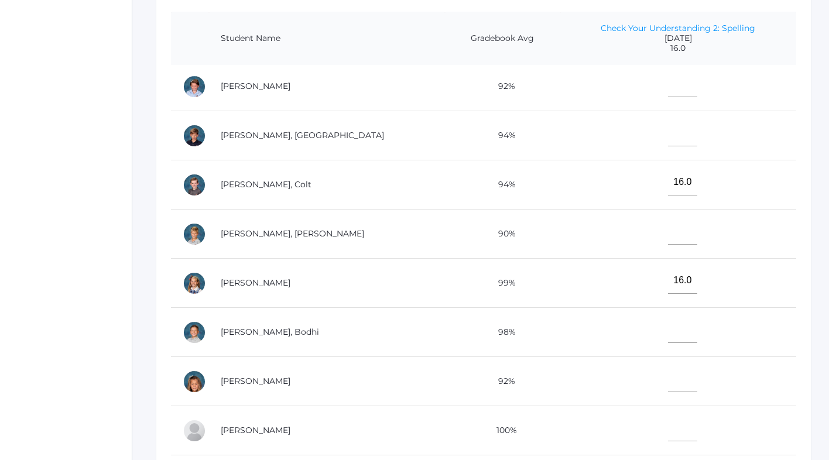
scroll to position [400, 0]
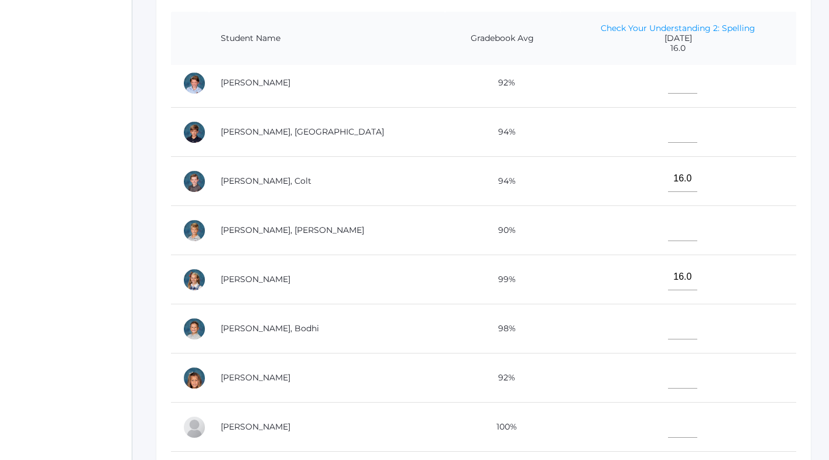
type input"] "16"
click at [668, 321] on input"] "text" at bounding box center [682, 326] width 29 height 26
type input"] "16"
click at [668, 377] on input"] "text" at bounding box center [682, 375] width 29 height 26
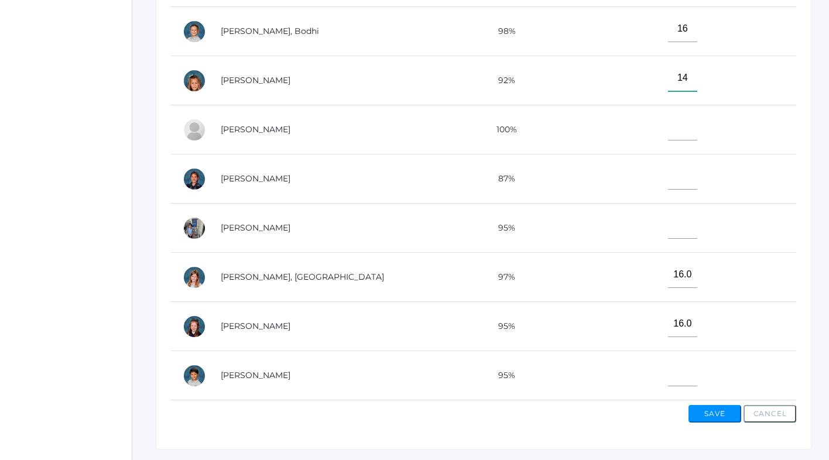
scroll to position [396, 0]
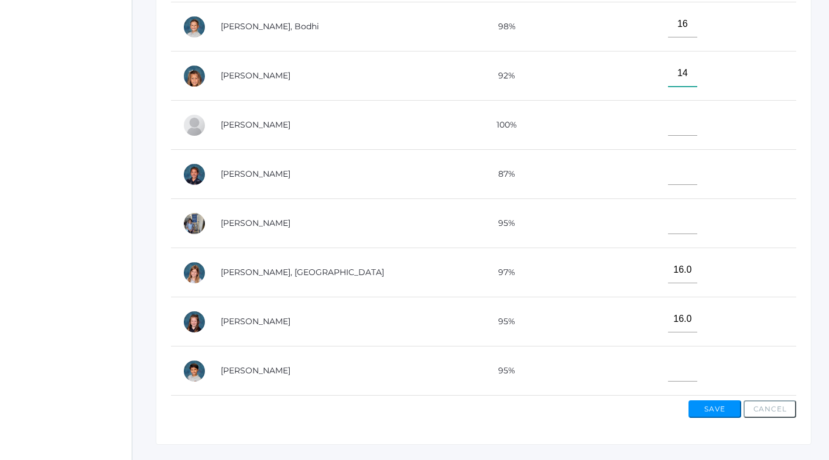
type input"] "14"
click at [668, 375] on input"] "text" at bounding box center [682, 368] width 29 height 26
type input"] "15"
click at [668, 223] on input"] "text" at bounding box center [682, 221] width 29 height 26
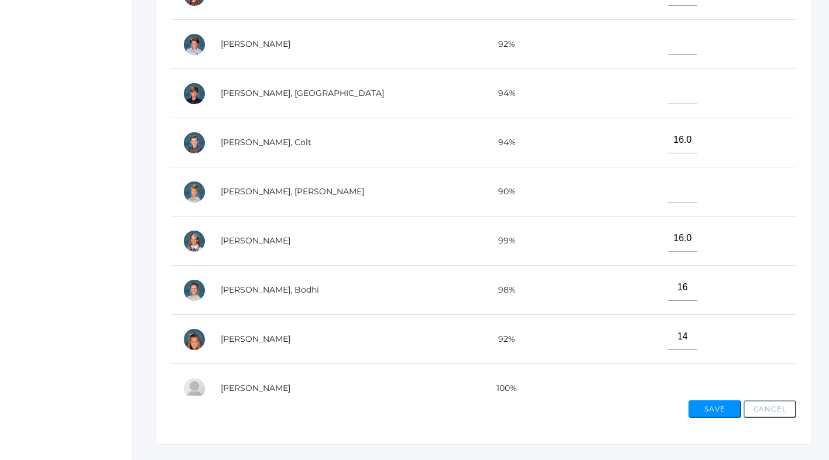
scroll to position [352, 0]
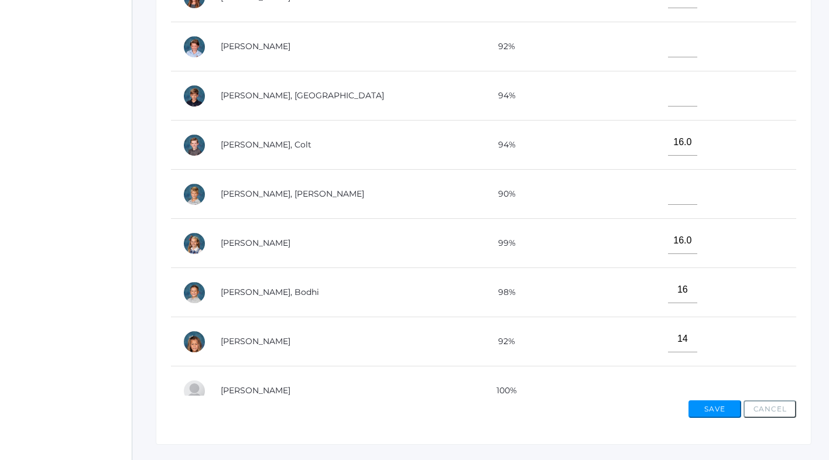
type input"] "16"
click at [668, 93] on input"] "text" at bounding box center [682, 93] width 29 height 26
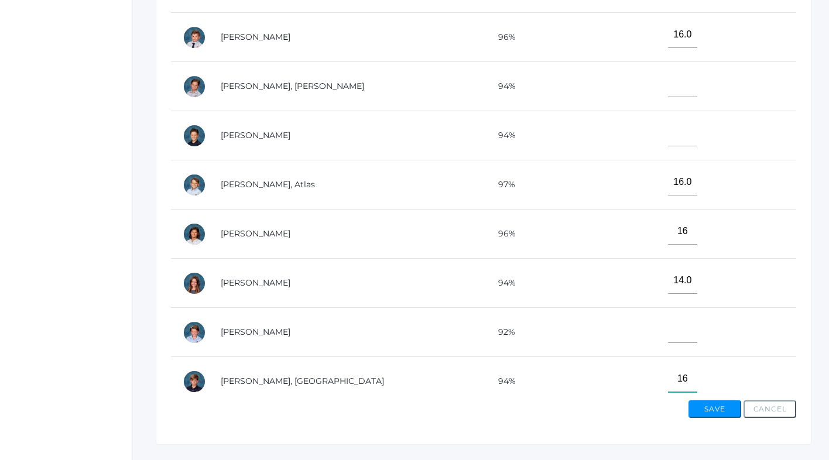
scroll to position [53, 0]
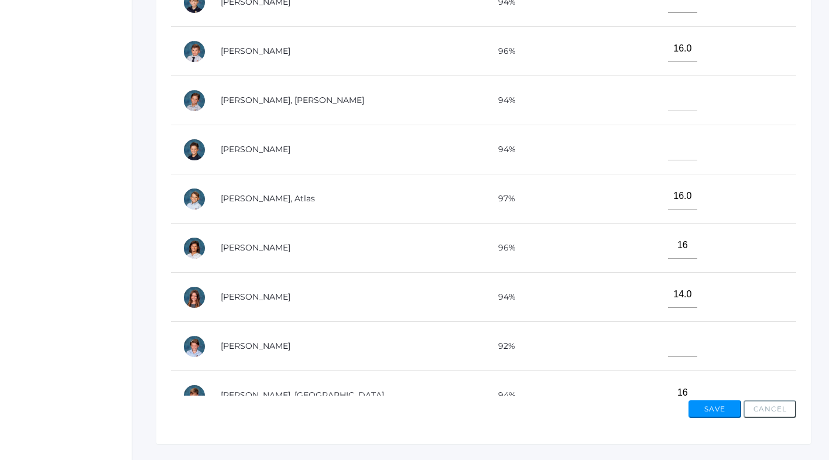
type input"] "16"
click at [668, 99] on input"] "text" at bounding box center [682, 98] width 29 height 26
type input"] "14"
click at [668, 150] on input"] "text" at bounding box center [682, 147] width 29 height 26
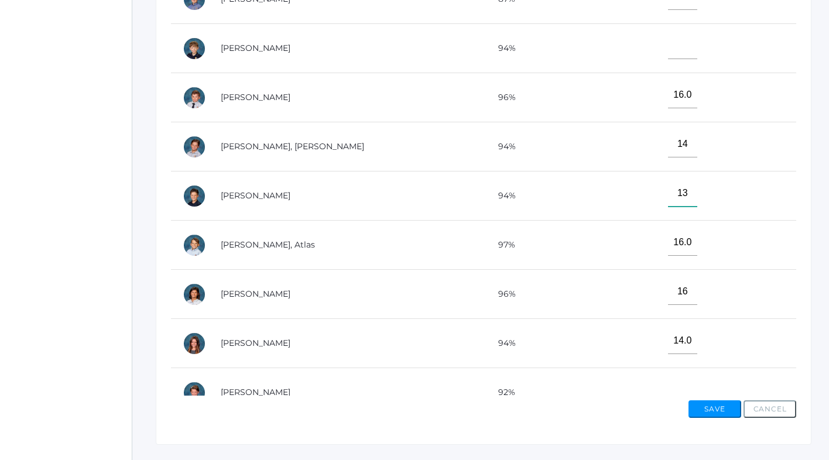
scroll to position [0, 0]
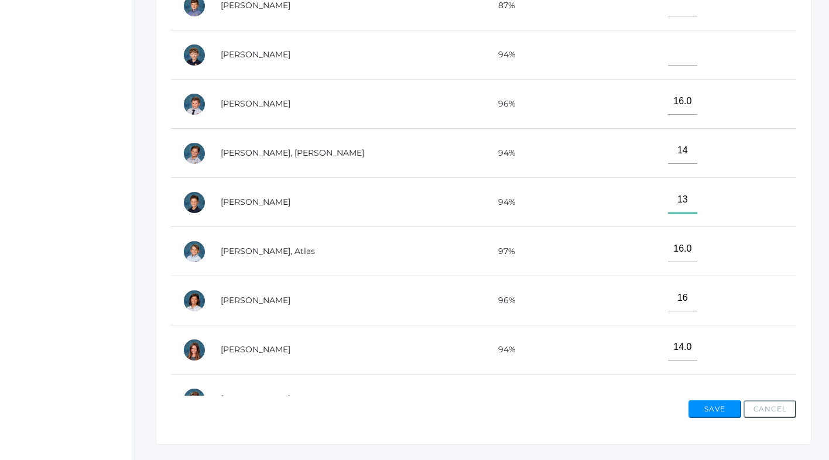
type input"] "13"
click at [668, 59] on input"] "text" at bounding box center [682, 52] width 29 height 26
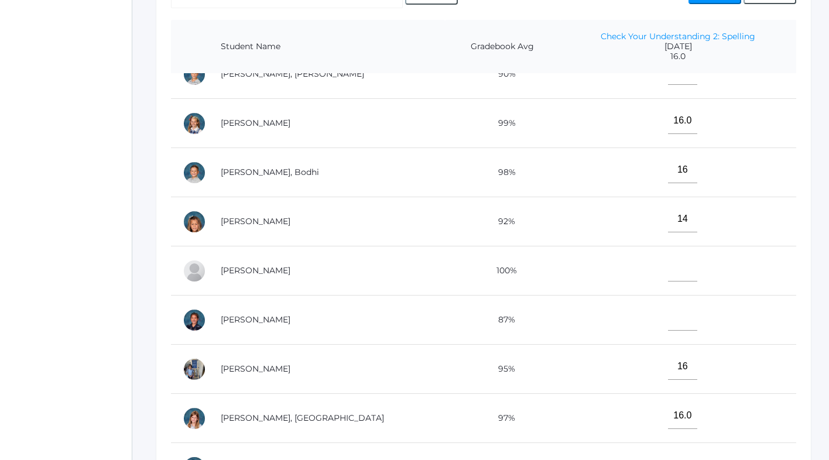
scroll to position [618, 0]
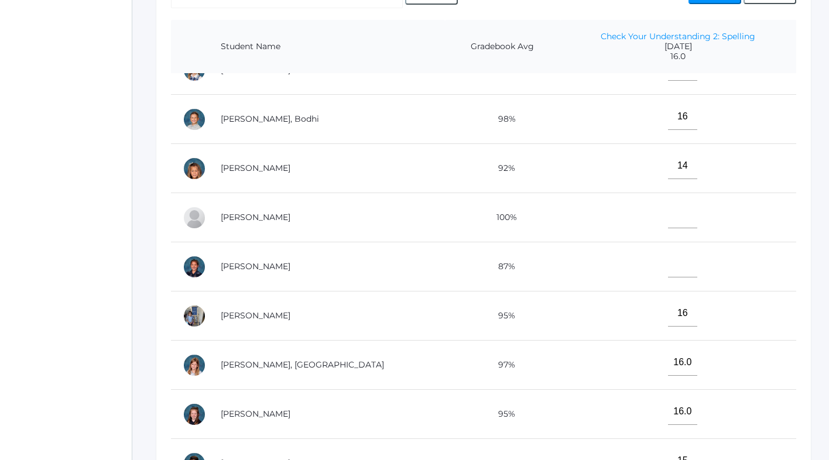
type input"] "15"
click at [668, 262] on input"] "text" at bounding box center [682, 264] width 29 height 26
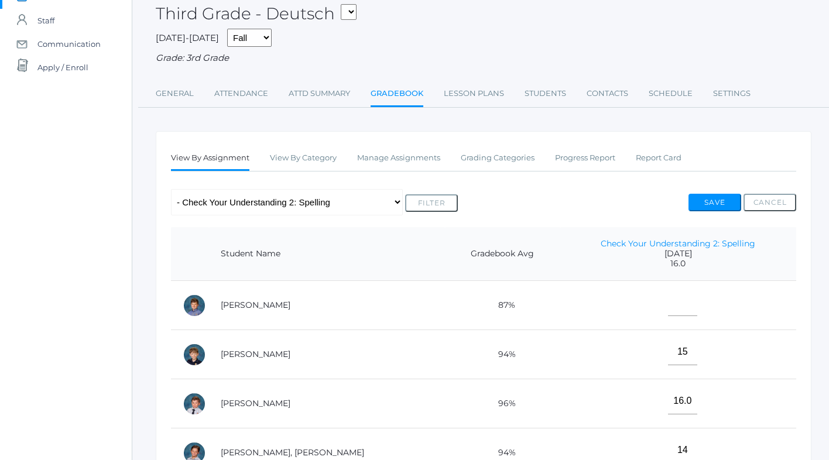
scroll to position [93, 0]
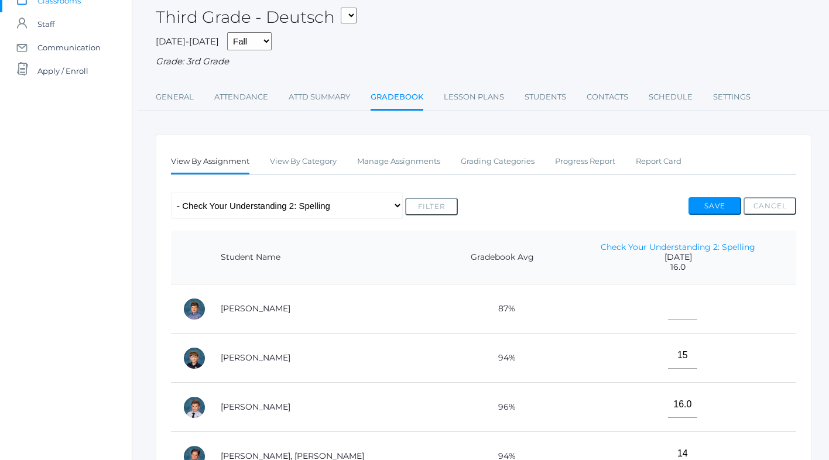
type input"] "4"
click at [668, 306] on input"] "text" at bounding box center [682, 306] width 29 height 26
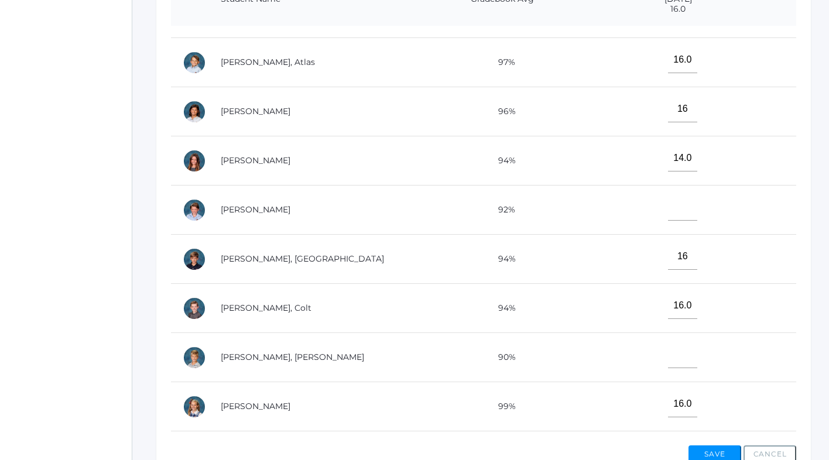
scroll to position [257, 0]
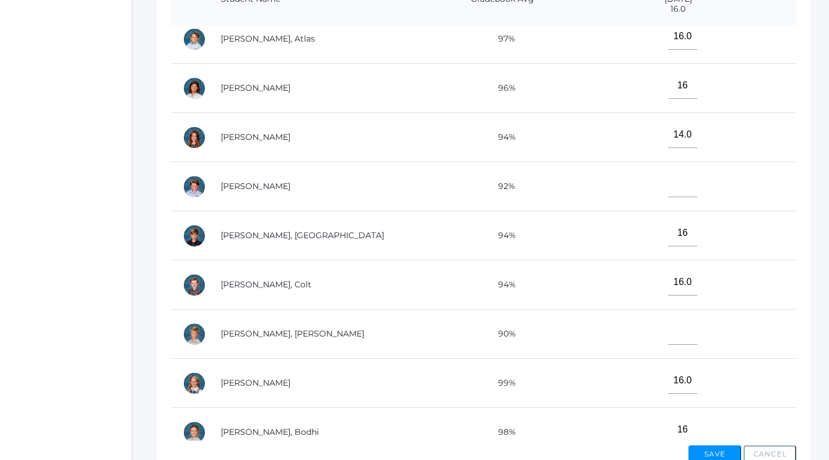
type input"] "11"
click at [668, 329] on input"] "text" at bounding box center [682, 331] width 29 height 26
type input"] "12"
click at [702, 451] on button "Save" at bounding box center [714, 454] width 53 height 18
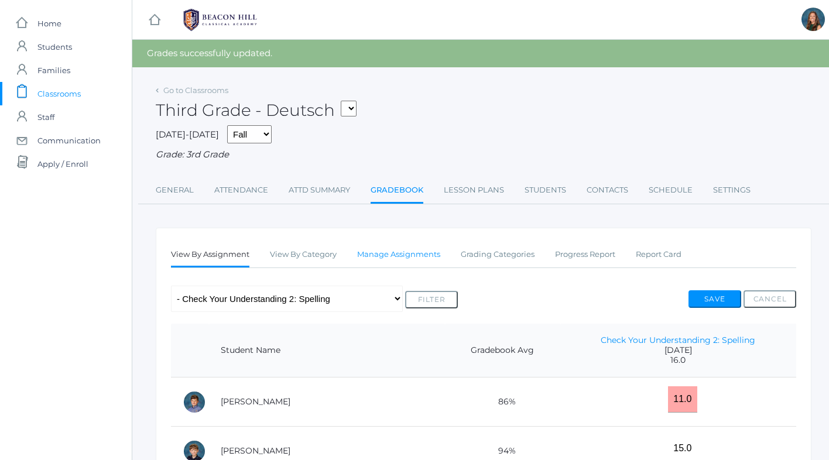
click at [380, 254] on link "Manage Assignments" at bounding box center [398, 254] width 83 height 23
